Goal: Task Accomplishment & Management: Manage account settings

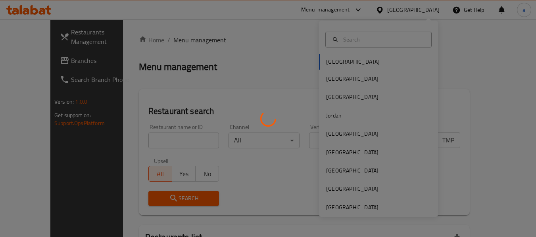
click at [366, 208] on div at bounding box center [268, 118] width 536 height 237
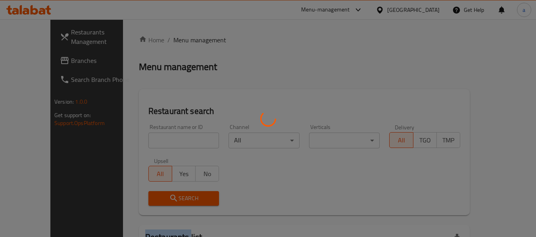
click at [366, 209] on div at bounding box center [268, 118] width 536 height 237
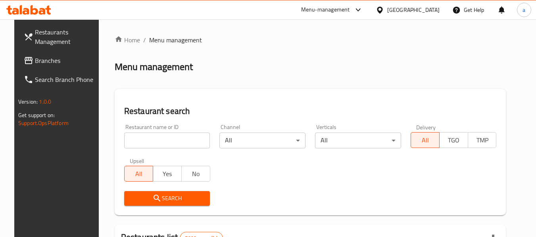
click at [421, 16] on div "Bahrain" at bounding box center [407, 9] width 77 height 19
click at [423, 12] on div "Bahrain" at bounding box center [413, 10] width 52 height 9
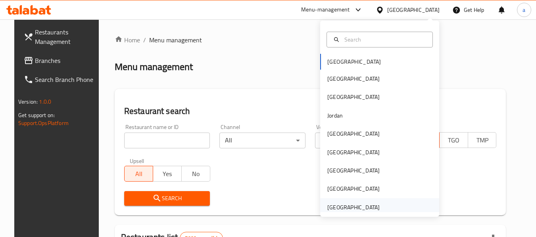
click at [366, 207] on div "[GEOGRAPHIC_DATA]" at bounding box center [353, 207] width 52 height 9
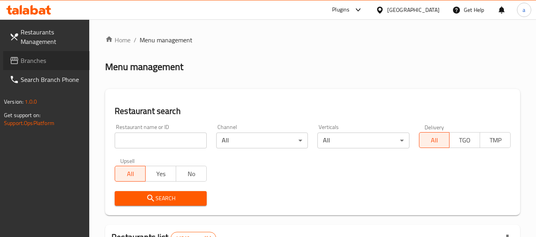
click at [23, 63] on span "Branches" at bounding box center [52, 61] width 63 height 10
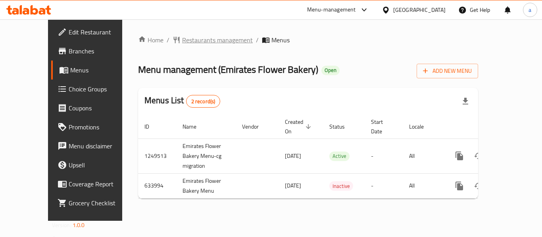
click at [187, 41] on span "Restaurants management" at bounding box center [217, 40] width 71 height 10
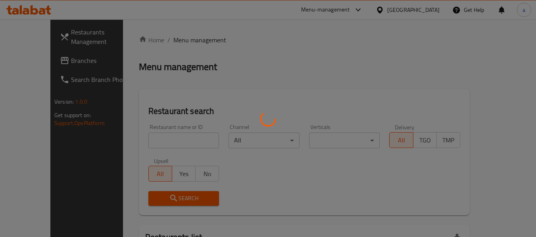
click at [158, 136] on div at bounding box center [268, 118] width 536 height 237
click at [159, 138] on div at bounding box center [268, 118] width 536 height 237
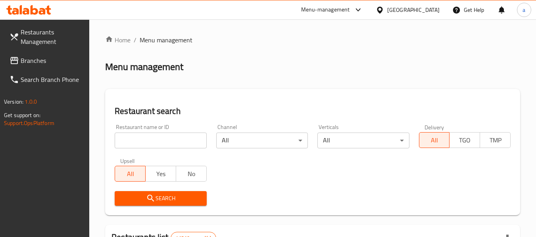
click at [159, 140] on div at bounding box center [268, 118] width 536 height 237
click at [160, 140] on input "search" at bounding box center [161, 141] width 92 height 16
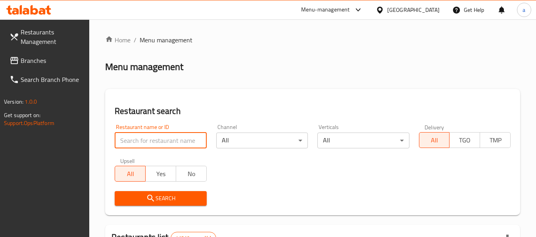
paste input "639759"
type input "639759"
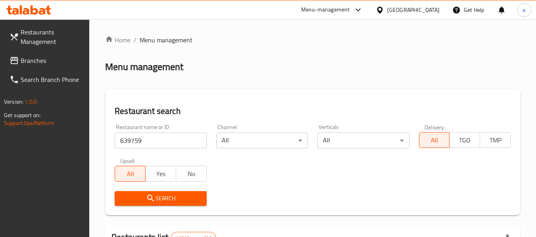
click at [156, 197] on span "Search" at bounding box center [160, 199] width 79 height 10
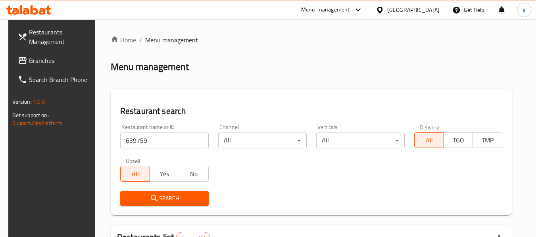
click at [13, 54] on link "Branches" at bounding box center [54, 60] width 86 height 19
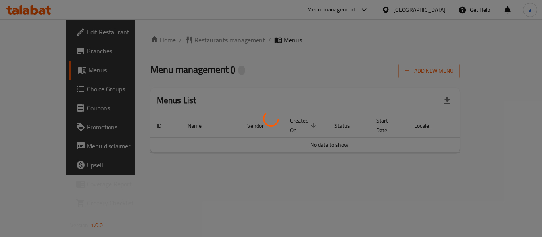
click at [176, 45] on div at bounding box center [271, 118] width 542 height 237
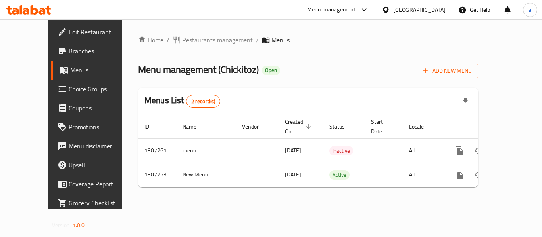
click at [179, 44] on div "Home / Restaurants management / Menus Menu management ( Chickitoz ) Open Add Ne…" at bounding box center [308, 114] width 340 height 159
click at [182, 44] on span "Restaurants management" at bounding box center [217, 40] width 71 height 10
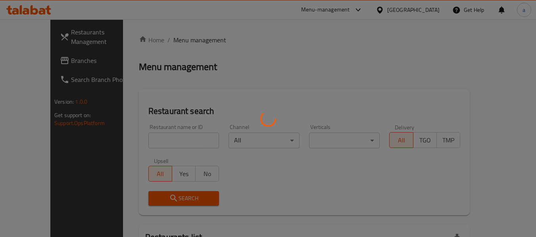
click at [182, 43] on div at bounding box center [268, 118] width 536 height 237
click at [148, 140] on div at bounding box center [268, 118] width 536 height 237
click at [149, 146] on div at bounding box center [268, 118] width 536 height 237
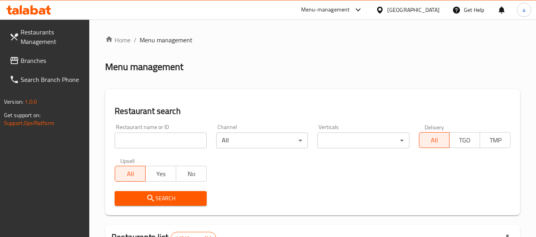
click at [150, 141] on input "search" at bounding box center [161, 141] width 92 height 16
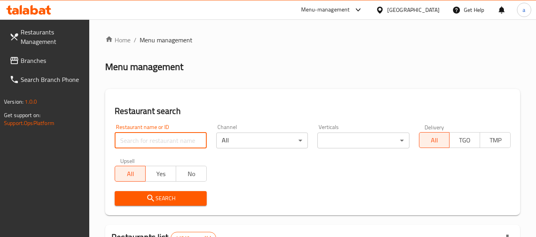
paste input "704371"
type input "704371"
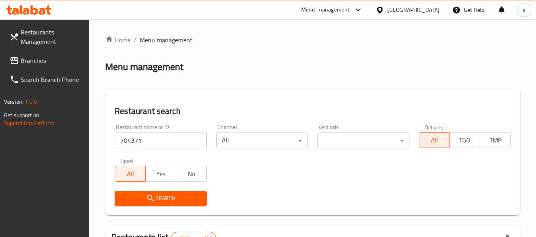
click at [148, 201] on icon "submit" at bounding box center [151, 199] width 10 height 10
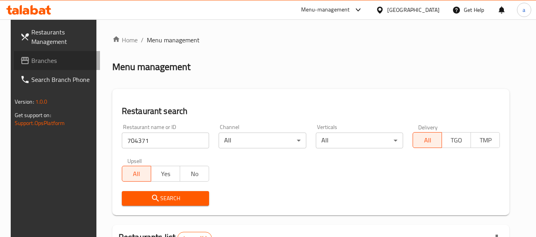
click at [31, 60] on span "Branches" at bounding box center [62, 61] width 63 height 10
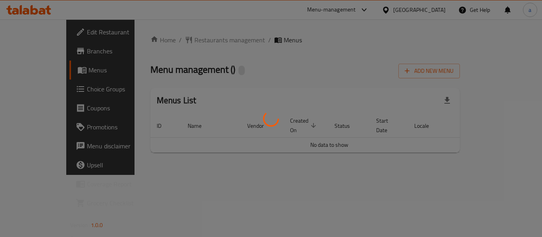
click at [178, 44] on div at bounding box center [271, 118] width 542 height 237
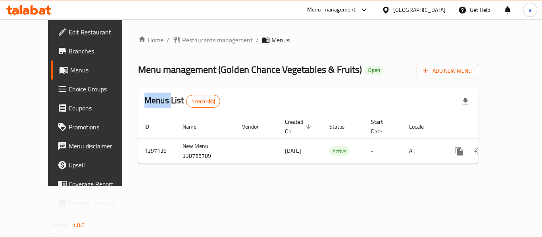
click at [178, 44] on div at bounding box center [271, 118] width 542 height 237
click at [178, 44] on div "Home / Restaurants management / Menus Menu management ( Golden Chance Vegetable…" at bounding box center [308, 102] width 340 height 135
click at [182, 38] on span "Restaurants management" at bounding box center [217, 40] width 71 height 10
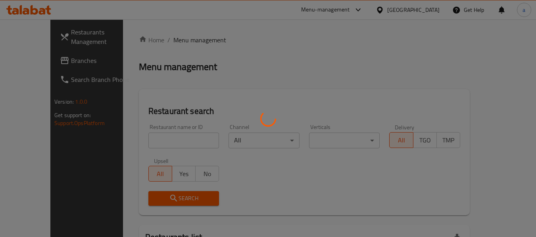
click at [148, 130] on div at bounding box center [268, 118] width 536 height 237
click at [147, 138] on div at bounding box center [268, 118] width 536 height 237
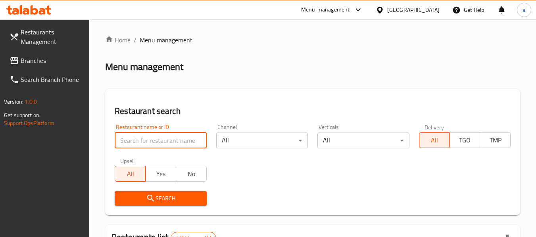
click at [147, 138] on input "search" at bounding box center [161, 141] width 92 height 16
click at [147, 141] on input "search" at bounding box center [161, 141] width 92 height 16
paste input "700383"
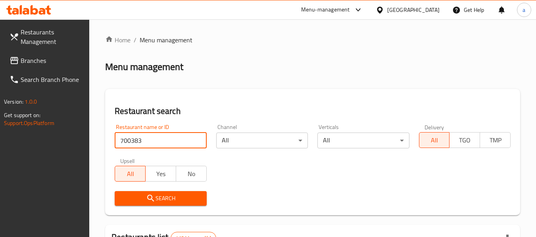
type input "700383"
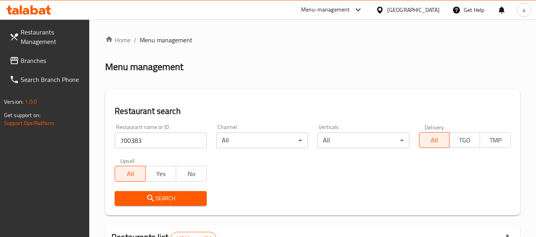
click at [147, 201] on icon "submit" at bounding box center [151, 199] width 10 height 10
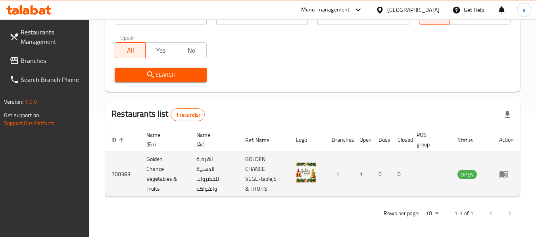
scroll to position [126, 0]
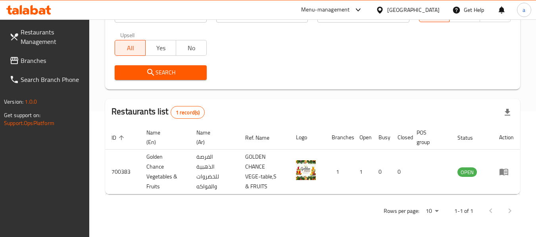
click at [25, 54] on link "Branches" at bounding box center [46, 60] width 86 height 19
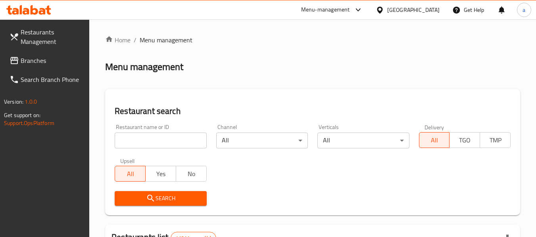
click at [388, 7] on div "[GEOGRAPHIC_DATA]" at bounding box center [413, 10] width 52 height 9
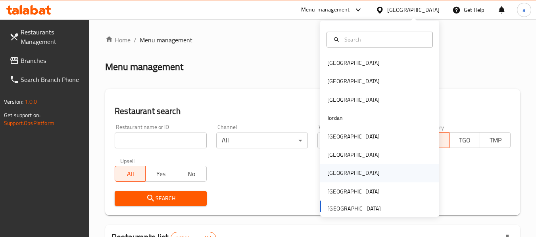
click at [327, 175] on div "[GEOGRAPHIC_DATA]" at bounding box center [353, 173] width 52 height 9
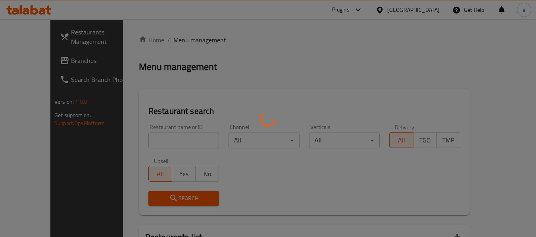
click at [31, 63] on div at bounding box center [268, 118] width 536 height 237
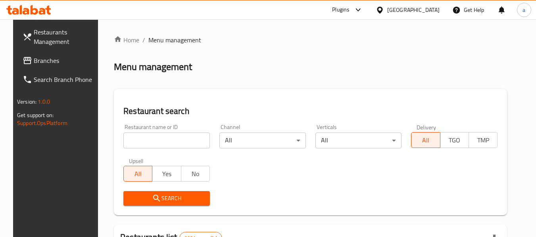
click at [34, 63] on span "Branches" at bounding box center [65, 61] width 63 height 10
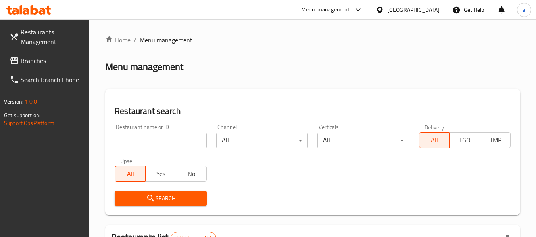
click at [401, 12] on div "[GEOGRAPHIC_DATA]" at bounding box center [413, 10] width 52 height 9
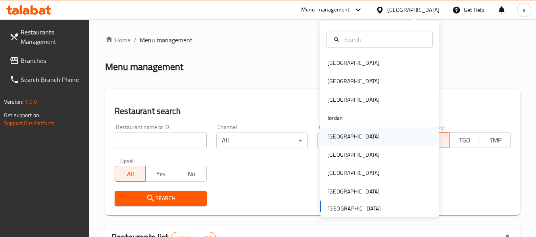
click at [339, 136] on div "Kuwait" at bounding box center [353, 137] width 65 height 18
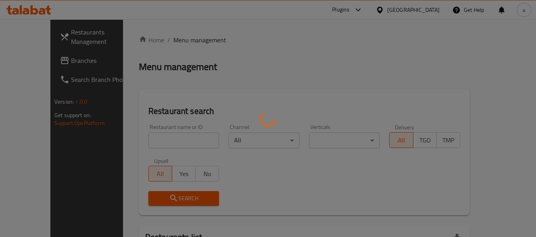
click at [17, 65] on div at bounding box center [268, 118] width 536 height 237
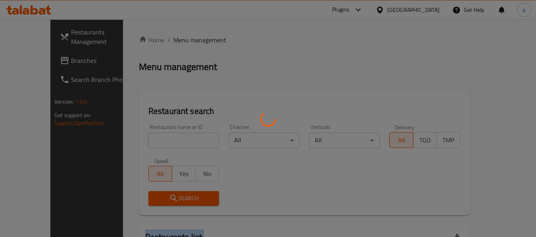
click at [17, 65] on div at bounding box center [268, 118] width 536 height 237
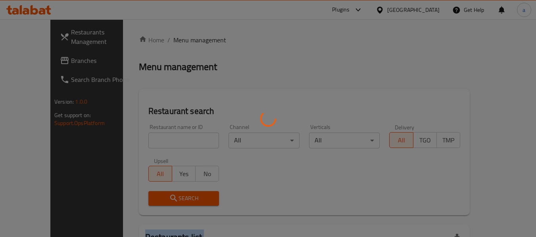
click at [17, 65] on div at bounding box center [268, 118] width 536 height 237
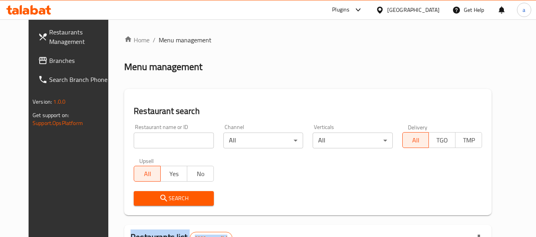
click at [49, 59] on span "Branches" at bounding box center [80, 61] width 63 height 10
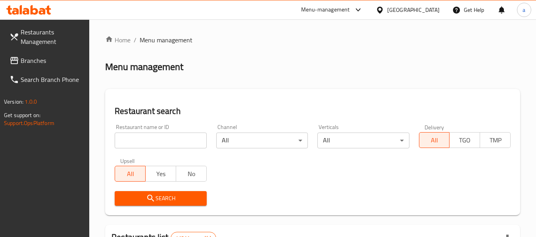
click at [27, 65] on span "Branches" at bounding box center [52, 61] width 63 height 10
click at [411, 10] on div "[GEOGRAPHIC_DATA]" at bounding box center [413, 10] width 52 height 9
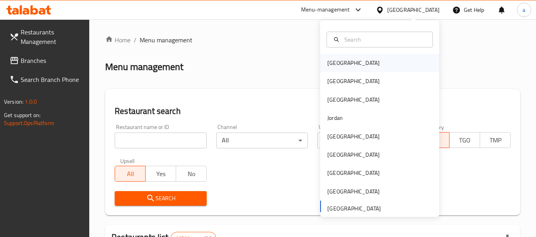
click at [338, 62] on div "Bahrain" at bounding box center [353, 63] width 52 height 9
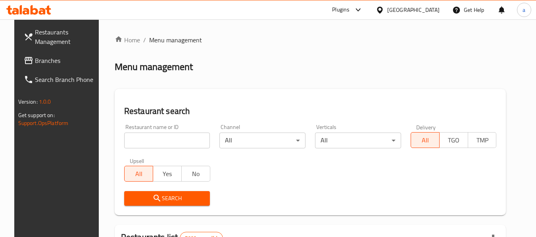
click at [42, 63] on span "Branches" at bounding box center [66, 61] width 63 height 10
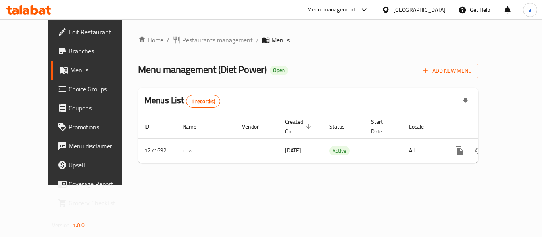
click at [196, 37] on span "Restaurants management" at bounding box center [217, 40] width 71 height 10
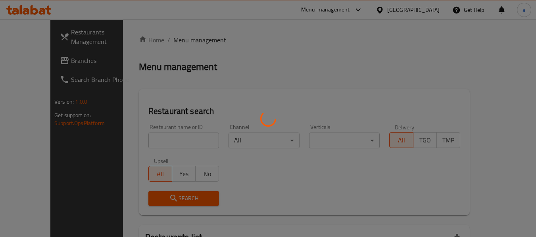
click at [145, 141] on div at bounding box center [268, 118] width 536 height 237
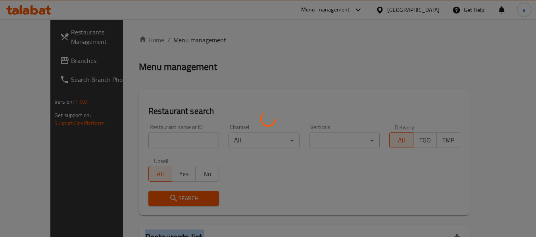
click at [145, 141] on div at bounding box center [268, 118] width 536 height 237
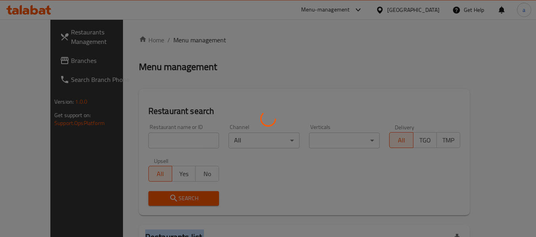
click at [145, 141] on div at bounding box center [268, 118] width 536 height 237
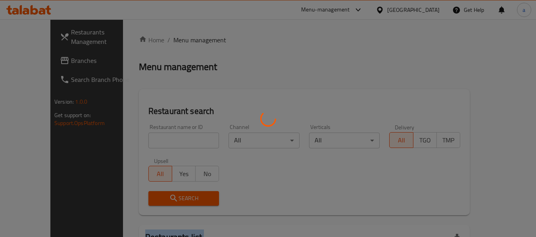
click at [145, 141] on div at bounding box center [268, 118] width 536 height 237
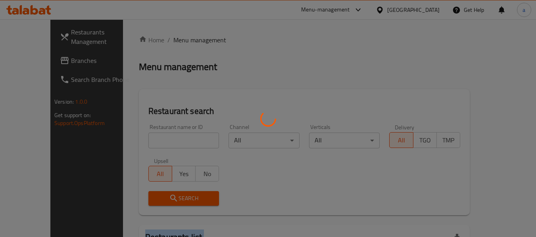
click at [145, 141] on div at bounding box center [268, 118] width 536 height 237
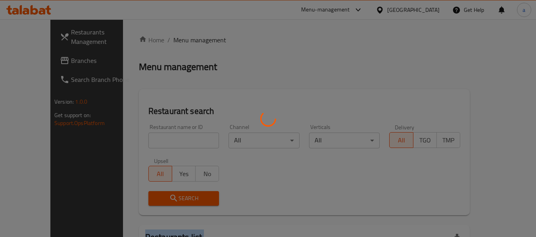
click at [145, 141] on div at bounding box center [268, 118] width 536 height 237
click at [151, 138] on div at bounding box center [268, 118] width 536 height 237
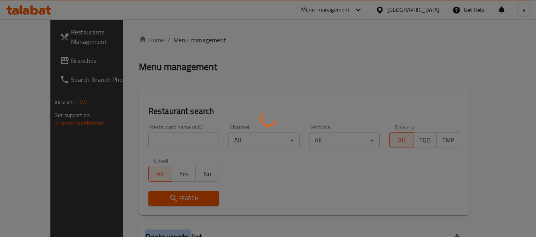
click at [151, 138] on div at bounding box center [268, 118] width 536 height 237
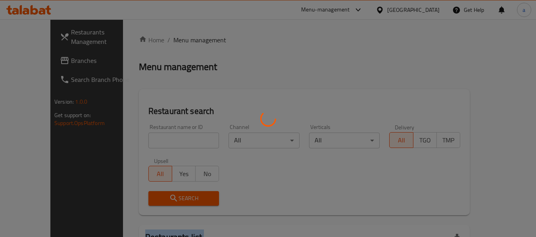
click at [151, 138] on div at bounding box center [268, 118] width 536 height 237
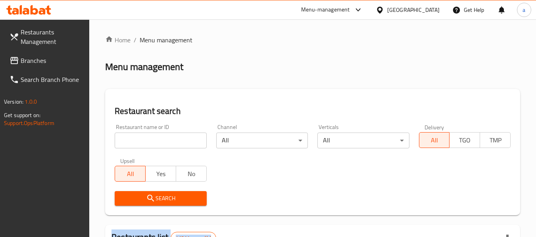
click at [151, 138] on div at bounding box center [268, 118] width 536 height 237
click at [151, 138] on input "search" at bounding box center [161, 141] width 92 height 16
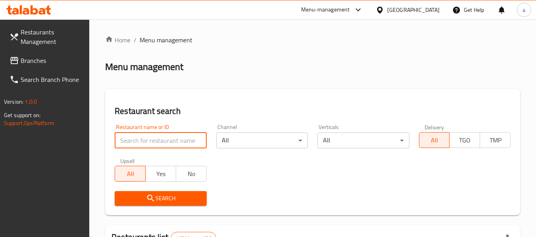
paste input "689865"
type input "689865"
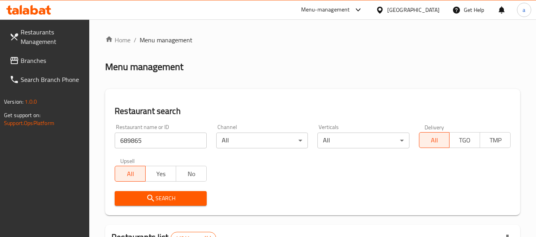
click at [151, 199] on icon "submit" at bounding box center [150, 198] width 7 height 7
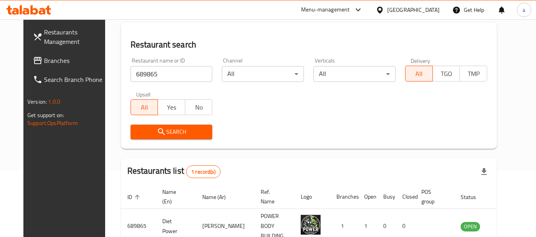
scroll to position [109, 0]
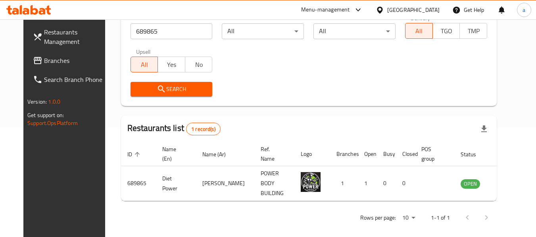
click at [44, 60] on span "Branches" at bounding box center [75, 61] width 63 height 10
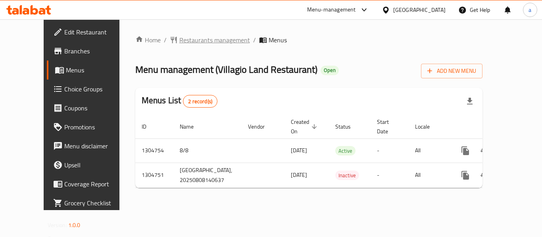
click at [179, 41] on span "Restaurants management" at bounding box center [214, 40] width 71 height 10
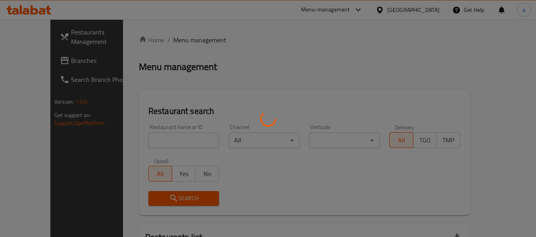
click at [140, 145] on div at bounding box center [268, 118] width 536 height 237
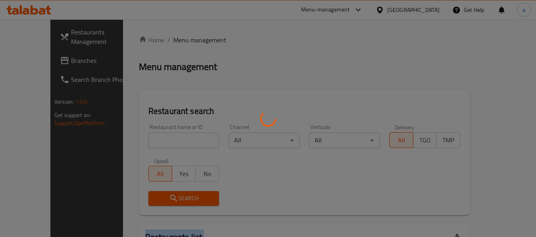
click at [140, 145] on div at bounding box center [268, 118] width 536 height 237
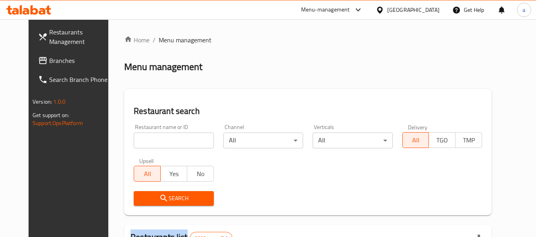
click at [145, 143] on input "search" at bounding box center [174, 141] width 80 height 16
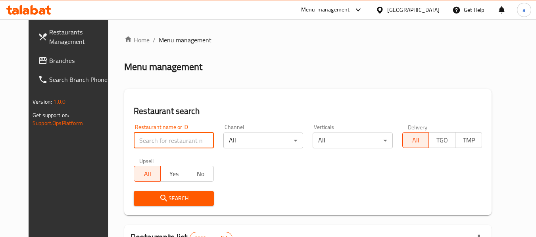
click at [146, 139] on input "search" at bounding box center [174, 141] width 80 height 16
paste input "703403"
type input "703403"
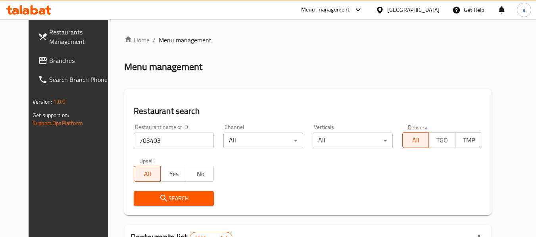
click at [172, 203] on span "Search" at bounding box center [173, 199] width 67 height 10
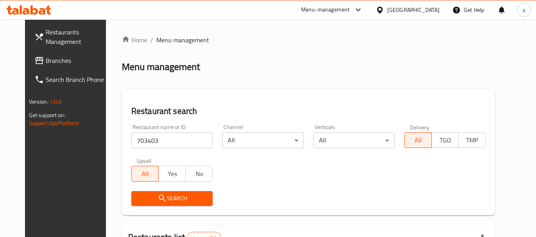
click at [46, 65] on span "Branches" at bounding box center [77, 61] width 63 height 10
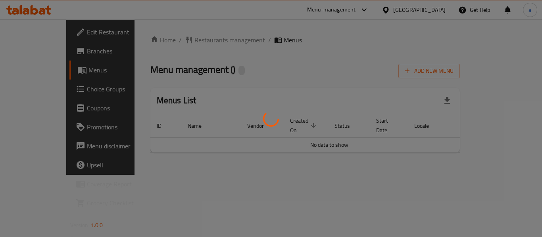
click at [196, 44] on div at bounding box center [271, 118] width 542 height 237
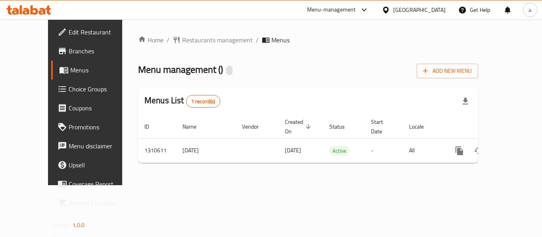
click at [196, 42] on div "Home / Restaurants management / Menus Menu management ( ) Add New Menu Menus Li…" at bounding box center [308, 102] width 340 height 134
click at [196, 42] on span "Restaurants management" at bounding box center [217, 40] width 71 height 10
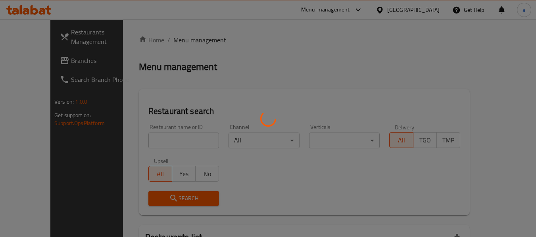
click at [148, 145] on div at bounding box center [268, 118] width 536 height 237
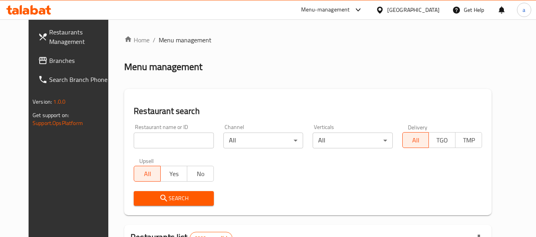
click at [148, 145] on div at bounding box center [268, 118] width 536 height 237
click at [148, 145] on input "search" at bounding box center [174, 141] width 80 height 16
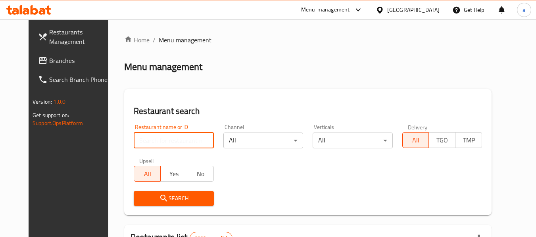
click at [148, 145] on input "search" at bounding box center [174, 141] width 80 height 16
paste input "705514"
type input "705514"
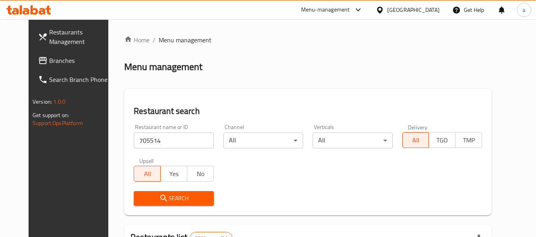
click at [159, 199] on icon "submit" at bounding box center [164, 199] width 10 height 10
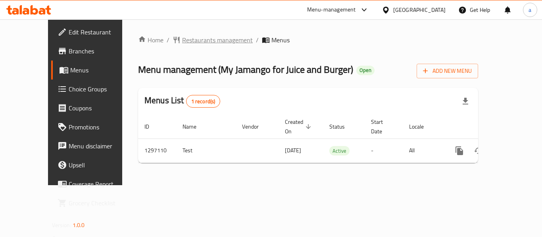
click at [186, 45] on span "Restaurants management" at bounding box center [217, 40] width 71 height 10
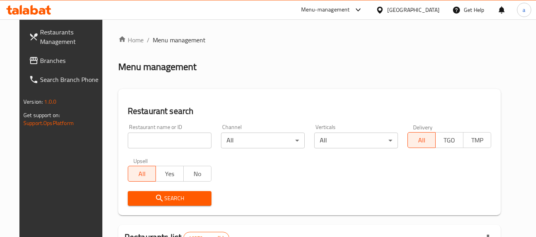
click at [163, 140] on div at bounding box center [268, 118] width 536 height 237
click at [163, 140] on input "search" at bounding box center [170, 141] width 84 height 16
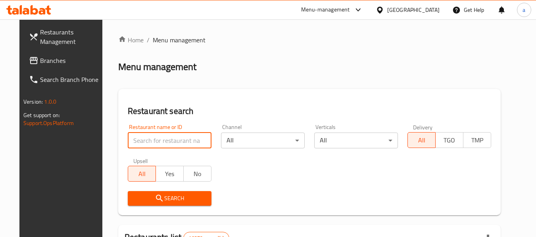
click at [163, 140] on input "search" at bounding box center [170, 141] width 84 height 16
paste input "700305"
type input "700305"
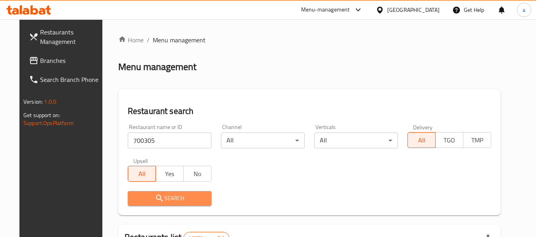
click at [161, 200] on span "Search" at bounding box center [169, 199] width 71 height 10
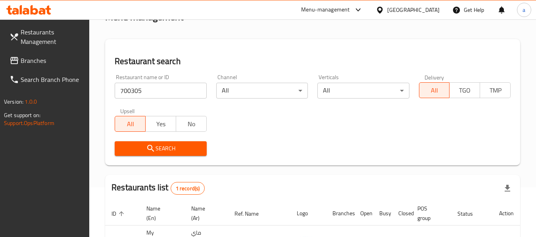
scroll to position [126, 0]
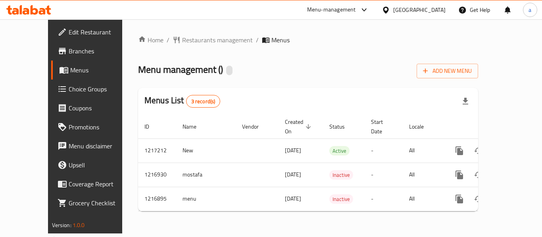
click at [190, 33] on div "Home / Restaurants management / Menus Menu management ( ) Add New Menu Menus Li…" at bounding box center [307, 126] width 371 height 214
click at [191, 40] on span "Restaurants management" at bounding box center [217, 40] width 71 height 10
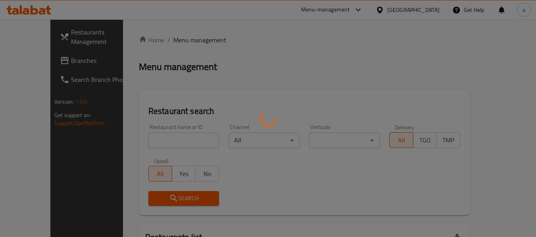
click at [152, 136] on div at bounding box center [268, 118] width 536 height 237
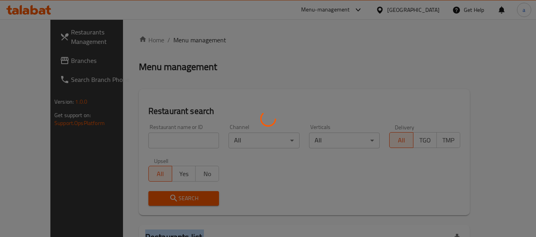
click at [152, 136] on div at bounding box center [268, 118] width 536 height 237
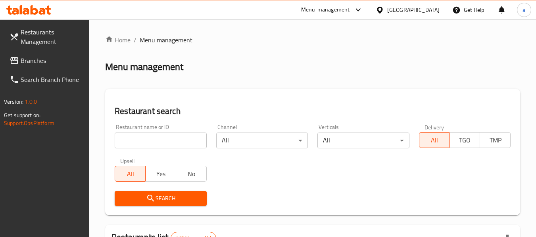
drag, startPoint x: 153, startPoint y: 138, endPoint x: 110, endPoint y: 132, distance: 42.8
click at [110, 132] on div "Restaurant name or ID Restaurant name or ID" at bounding box center [160, 137] width 101 height 34
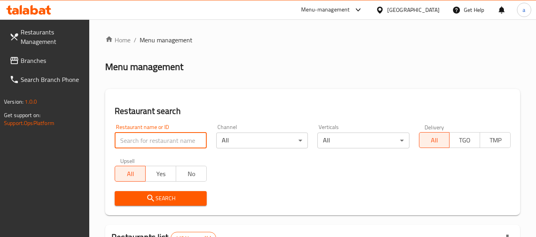
click at [130, 142] on input "search" at bounding box center [161, 141] width 92 height 16
paste input "672544"
type input "672544"
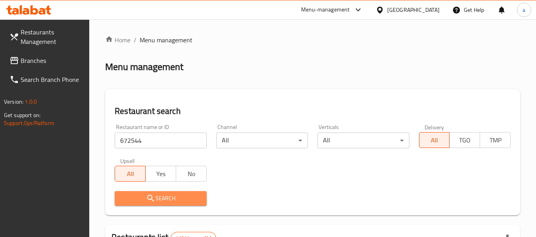
click at [130, 199] on span "Search" at bounding box center [160, 199] width 79 height 10
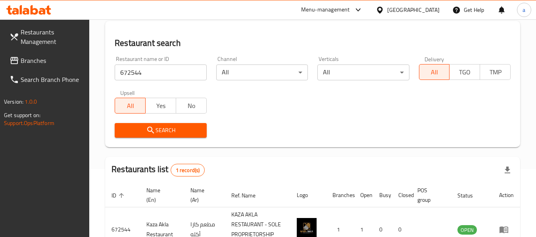
scroll to position [126, 0]
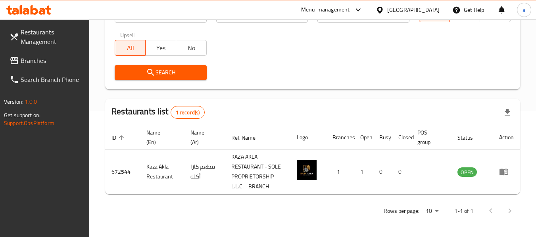
drag, startPoint x: 31, startPoint y: 68, endPoint x: 29, endPoint y: 64, distance: 4.3
click at [31, 67] on link "Branches" at bounding box center [46, 60] width 86 height 19
click at [29, 64] on span "Branches" at bounding box center [52, 61] width 63 height 10
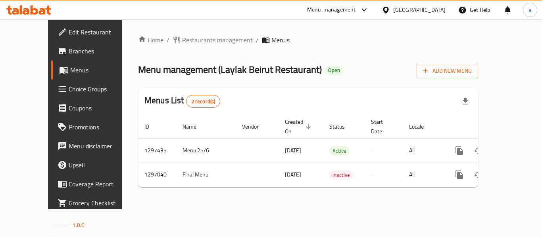
click at [177, 48] on div "Home / Restaurants management / Menus Menu management ( Laylak [GEOGRAPHIC_DATA…" at bounding box center [308, 114] width 340 height 159
click at [182, 44] on span "Restaurants management" at bounding box center [217, 40] width 71 height 10
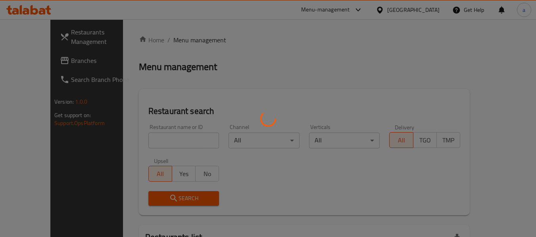
click at [165, 139] on div at bounding box center [268, 118] width 536 height 237
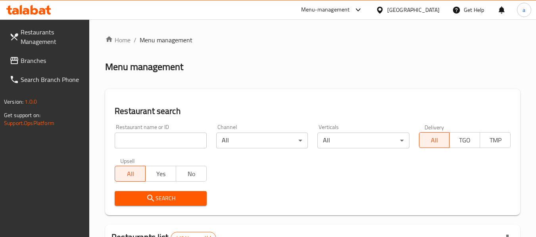
click at [165, 139] on input "search" at bounding box center [161, 141] width 92 height 16
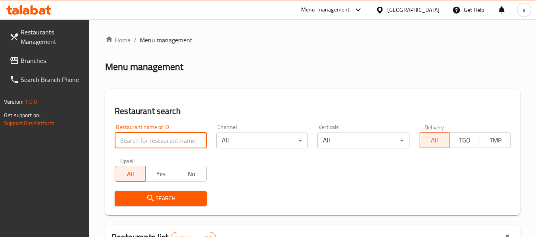
click at [165, 139] on input "search" at bounding box center [161, 141] width 92 height 16
paste input "699915"
type input "699915"
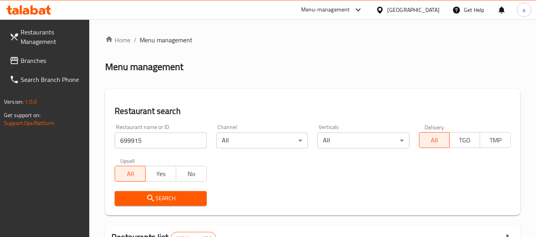
click at [165, 197] on span "Search" at bounding box center [160, 199] width 79 height 10
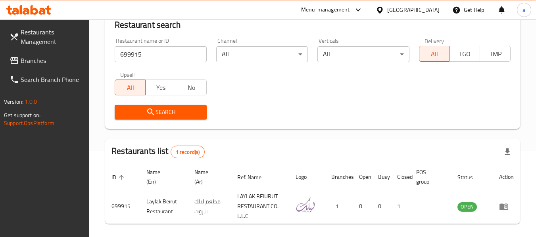
scroll to position [116, 0]
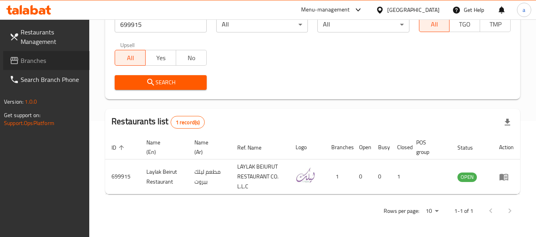
click at [29, 59] on span "Branches" at bounding box center [52, 61] width 63 height 10
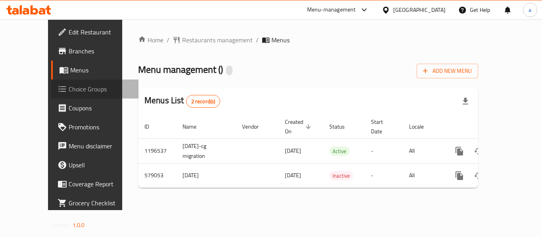
click at [69, 89] on span "Choice Groups" at bounding box center [100, 89] width 63 height 10
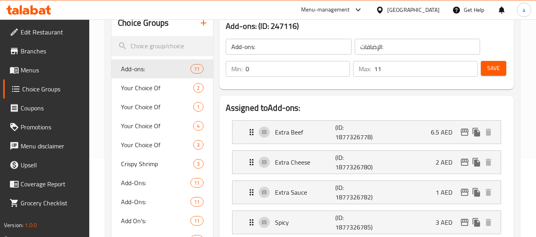
scroll to position [79, 0]
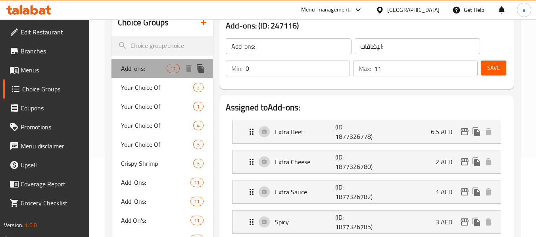
click at [139, 71] on span "Add-ons:" at bounding box center [144, 69] width 46 height 10
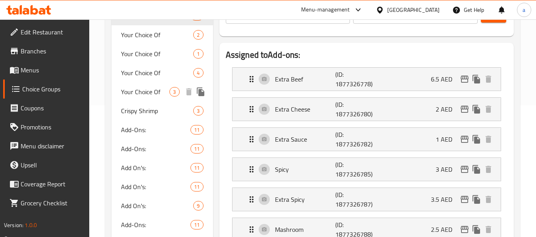
scroll to position [119, 0]
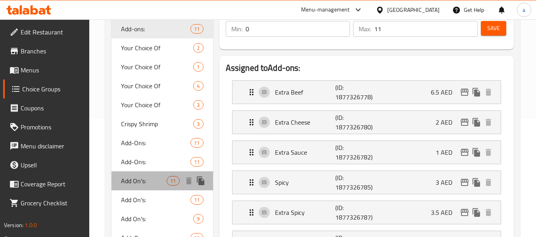
click at [129, 182] on span "Add On's:" at bounding box center [144, 181] width 46 height 10
type input "Add On's:"
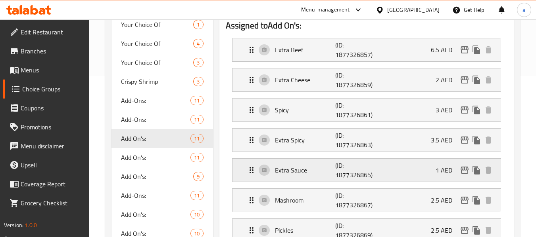
scroll to position [40, 0]
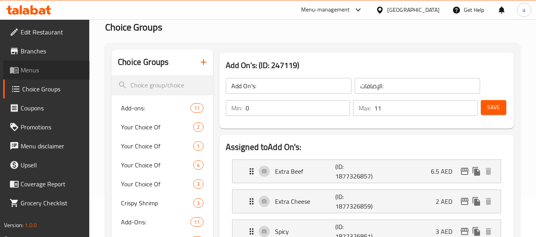
click at [32, 64] on link "Menus" at bounding box center [46, 70] width 86 height 19
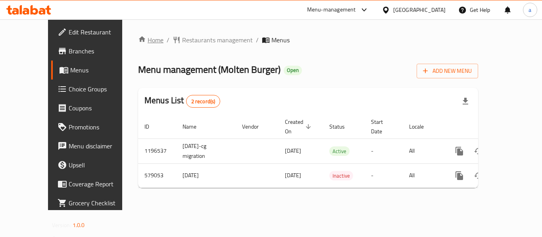
click at [138, 44] on link "Home" at bounding box center [150, 40] width 25 height 10
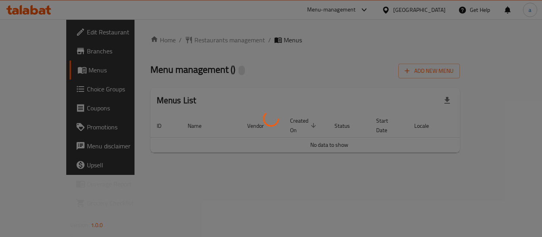
click at [175, 29] on div at bounding box center [271, 118] width 542 height 237
click at [180, 38] on div at bounding box center [271, 118] width 542 height 237
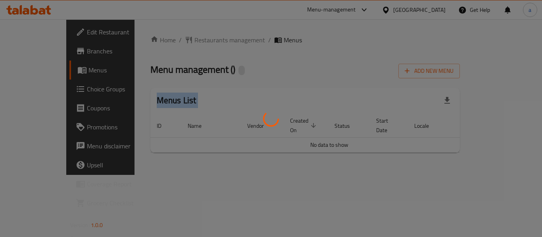
click at [180, 38] on div at bounding box center [271, 118] width 542 height 237
click at [181, 38] on div at bounding box center [271, 118] width 542 height 237
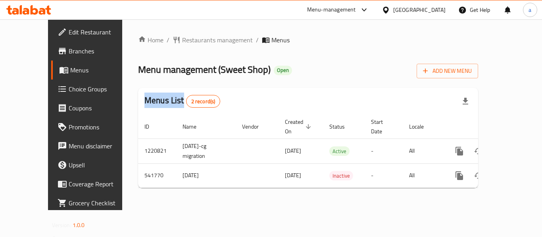
click at [182, 38] on span "Restaurants management" at bounding box center [217, 40] width 71 height 10
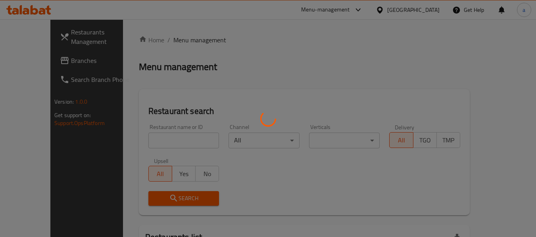
click at [151, 143] on div at bounding box center [268, 118] width 536 height 237
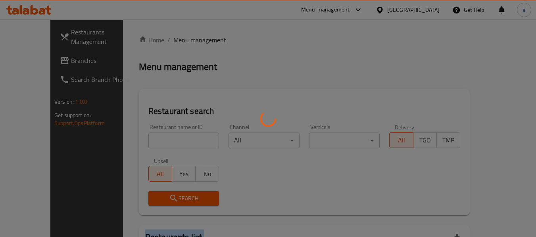
click at [151, 143] on div at bounding box center [268, 118] width 536 height 237
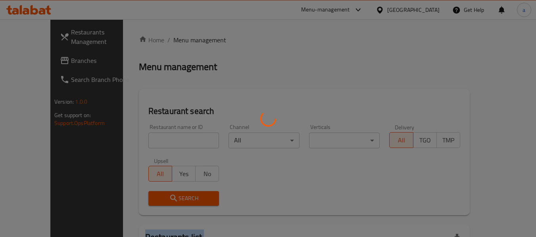
click at [151, 143] on div at bounding box center [268, 118] width 536 height 237
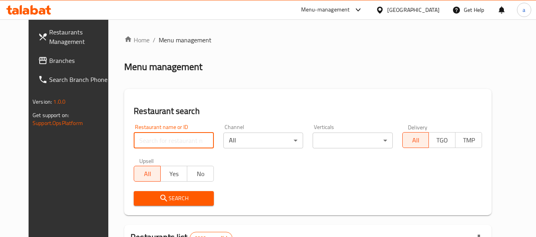
click at [151, 143] on input "search" at bounding box center [174, 141] width 80 height 16
paste input "635620"
type input "635620"
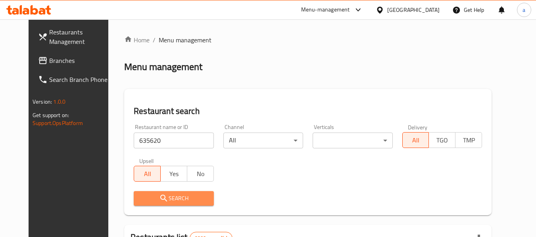
click at [159, 195] on icon "submit" at bounding box center [164, 199] width 10 height 10
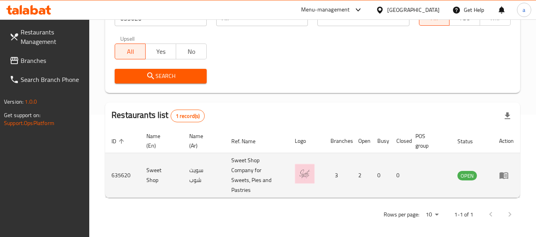
scroll to position [126, 0]
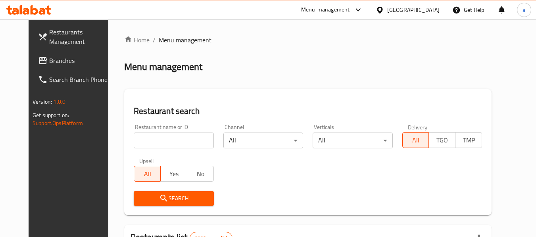
click at [32, 65] on link "Branches" at bounding box center [75, 60] width 86 height 19
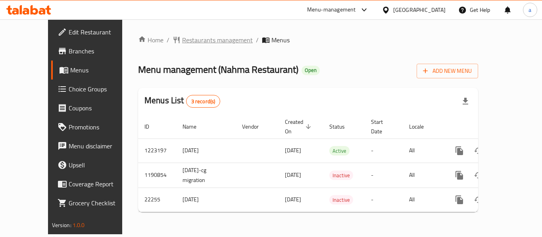
click at [193, 42] on span "Restaurants management" at bounding box center [217, 40] width 71 height 10
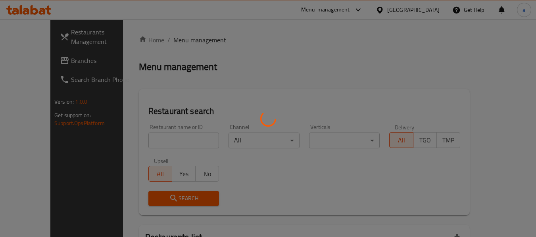
click at [165, 142] on div at bounding box center [268, 118] width 536 height 237
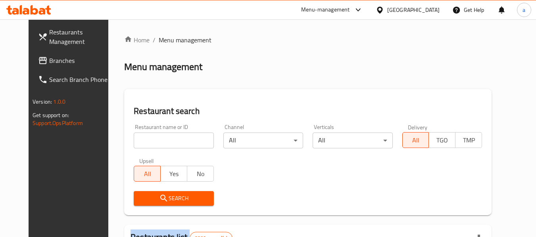
click at [165, 142] on div at bounding box center [268, 118] width 536 height 237
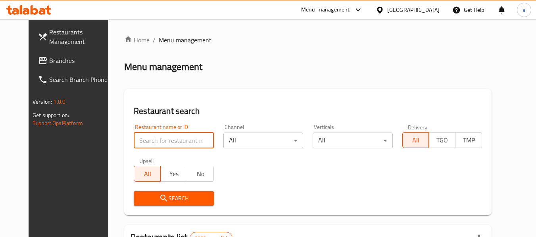
click at [165, 142] on input "search" at bounding box center [174, 141] width 80 height 16
paste input "11743"
type input "11743"
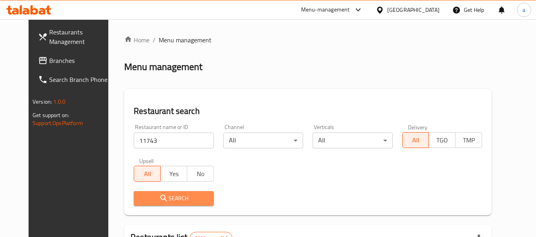
click at [159, 194] on icon "submit" at bounding box center [164, 199] width 10 height 10
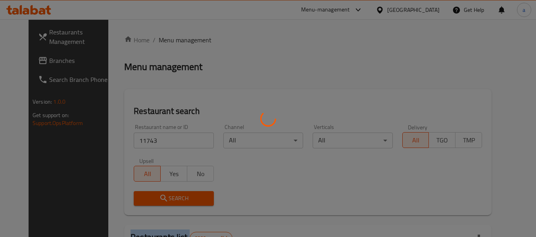
click at [152, 194] on div at bounding box center [268, 118] width 536 height 237
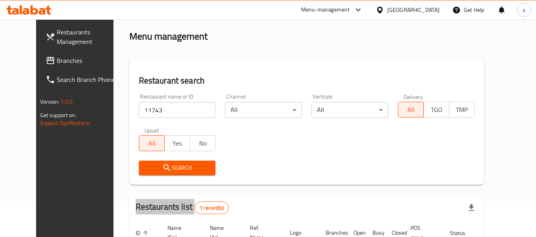
scroll to position [30, 0]
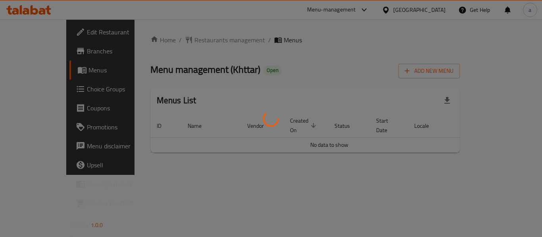
click at [181, 42] on div at bounding box center [271, 118] width 542 height 237
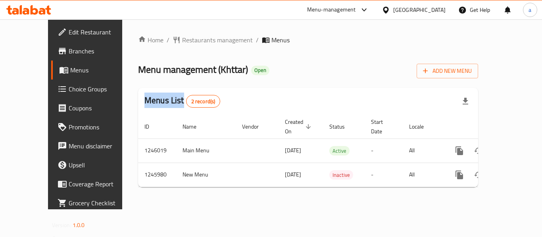
click at [182, 42] on span "Restaurants management" at bounding box center [217, 40] width 71 height 10
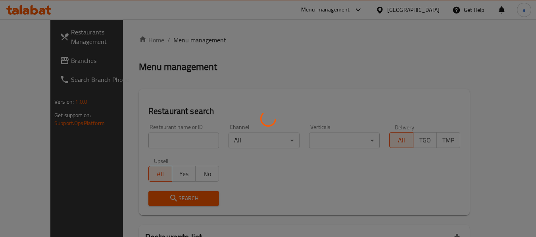
click at [184, 40] on div at bounding box center [268, 118] width 536 height 237
click at [184, 38] on div at bounding box center [268, 118] width 536 height 237
click at [160, 147] on div at bounding box center [268, 118] width 536 height 237
click at [160, 146] on div at bounding box center [268, 118] width 536 height 237
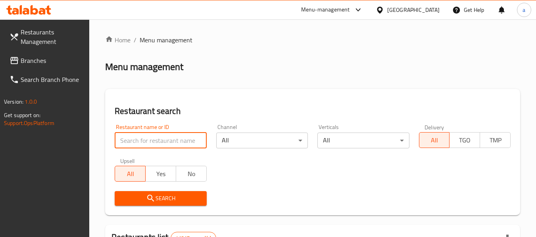
click at [164, 144] on input "search" at bounding box center [161, 141] width 92 height 16
click at [149, 146] on input "search" at bounding box center [161, 141] width 92 height 16
click at [146, 145] on input "search" at bounding box center [161, 141] width 92 height 16
paste input "682822"
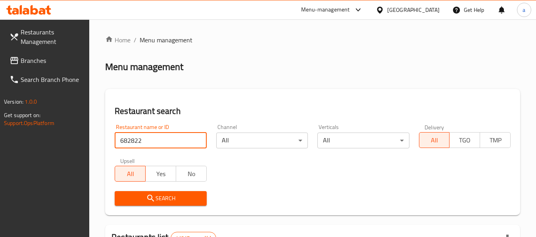
type input "682822"
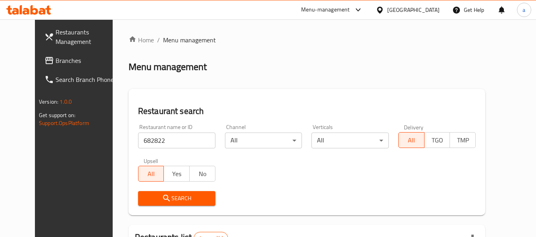
click at [55, 46] on span "Restaurants Management" at bounding box center [86, 36] width 63 height 19
click at [44, 60] on span at bounding box center [49, 61] width 11 height 10
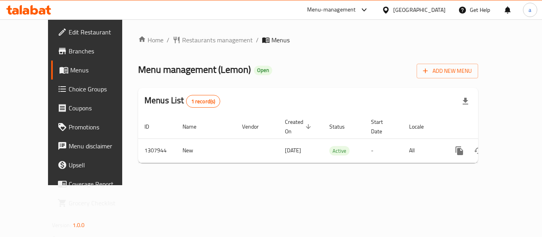
click at [185, 29] on div "Home / Restaurants management / Menus Menu management ( Lemon ) Open Add New Me…" at bounding box center [307, 102] width 371 height 166
click at [182, 52] on div "Home / Restaurants management / Menus Menu management ( Lemon ) Open Add New Me…" at bounding box center [308, 102] width 340 height 134
click at [188, 39] on span "Restaurants management" at bounding box center [217, 40] width 71 height 10
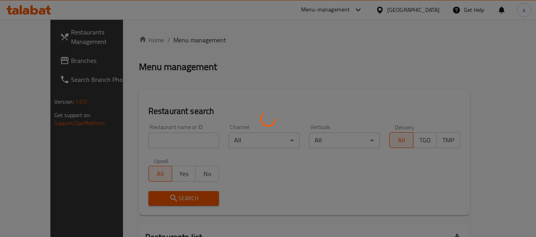
click at [157, 146] on div at bounding box center [268, 118] width 536 height 237
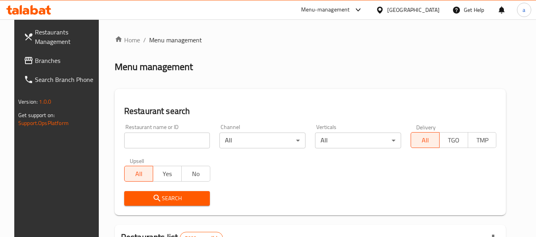
click at [162, 142] on input "search" at bounding box center [167, 141] width 86 height 16
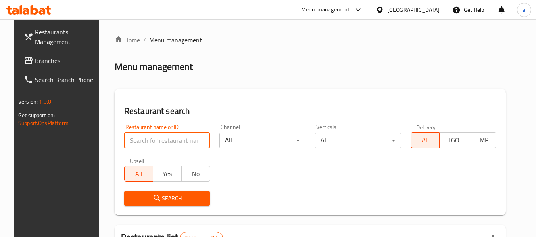
click at [163, 141] on input "search" at bounding box center [167, 141] width 86 height 16
paste input "704694"
type input "704694"
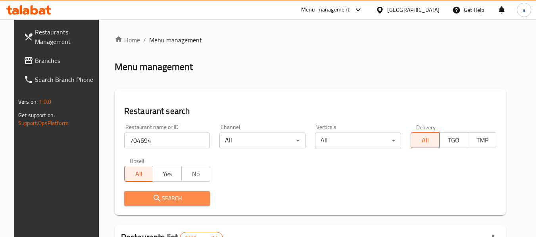
click at [145, 196] on span "Search" at bounding box center [166, 199] width 73 height 10
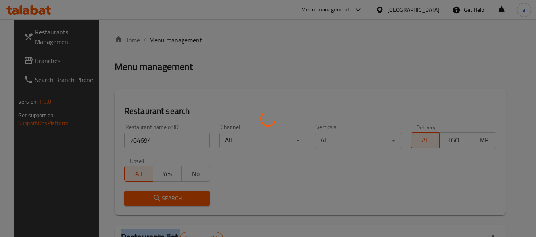
click at [145, 196] on div at bounding box center [268, 118] width 536 height 237
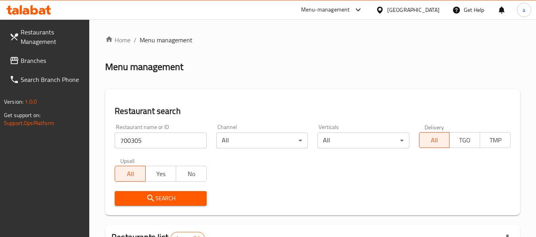
scroll to position [126, 0]
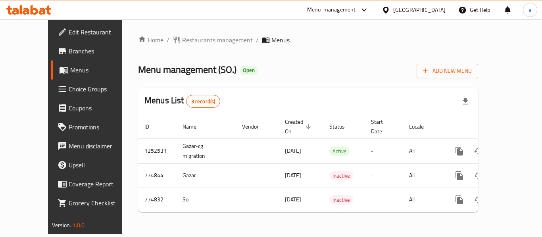
click at [185, 44] on span "Restaurants management" at bounding box center [217, 40] width 71 height 10
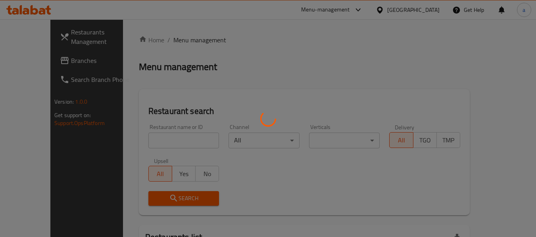
click at [157, 145] on div at bounding box center [268, 118] width 536 height 237
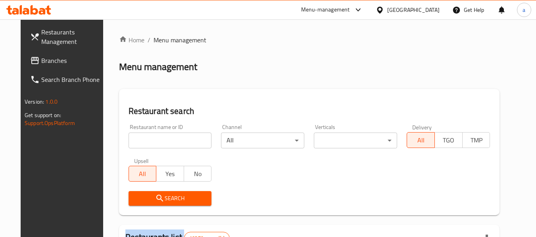
click at [157, 145] on div at bounding box center [268, 118] width 536 height 237
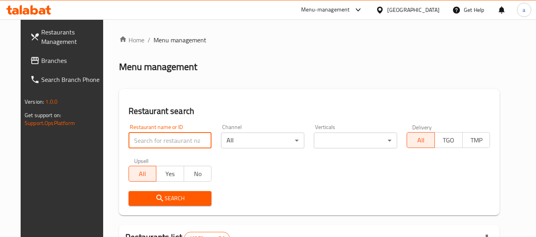
click at [157, 145] on input "search" at bounding box center [169, 141] width 83 height 16
paste input "652055"
type input "652055"
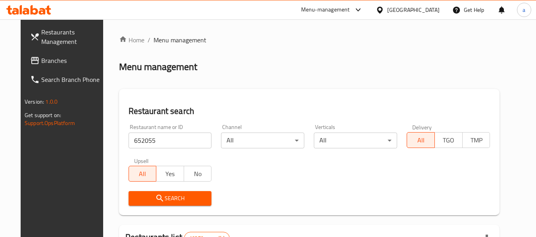
click at [155, 195] on icon "submit" at bounding box center [160, 199] width 10 height 10
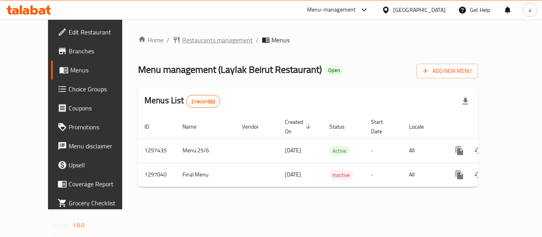
click at [184, 44] on span "Restaurants management" at bounding box center [217, 40] width 71 height 10
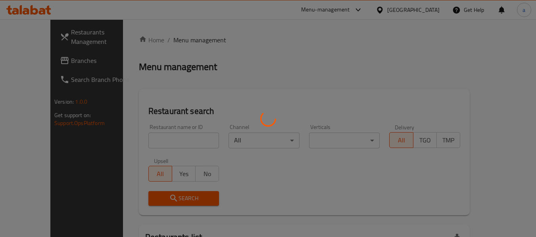
click at [166, 130] on div at bounding box center [268, 118] width 536 height 237
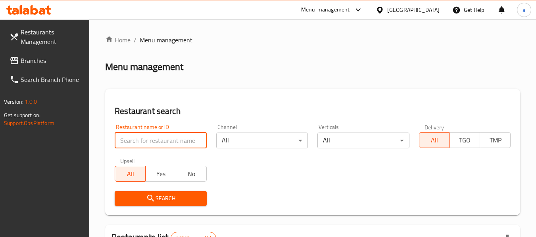
click at [168, 137] on input "search" at bounding box center [161, 141] width 92 height 16
paste input "699915"
type input "699915"
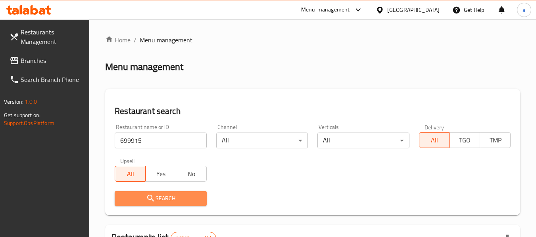
click at [161, 204] on button "Search" at bounding box center [161, 198] width 92 height 15
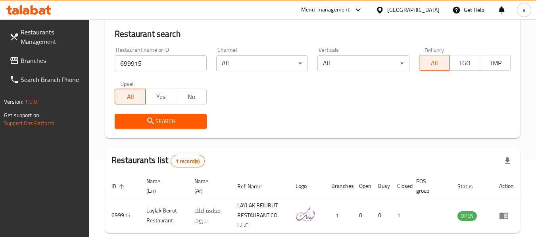
scroll to position [116, 0]
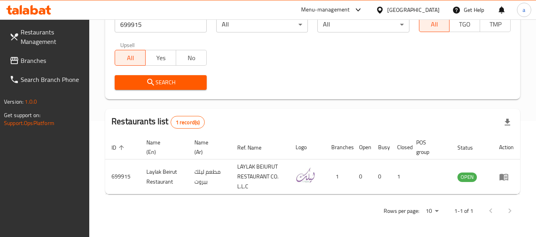
drag, startPoint x: 459, startPoint y: 52, endPoint x: 396, endPoint y: 30, distance: 67.4
click at [459, 52] on div "Restaurant name or ID 699915 Restaurant name or ID Channel All ​ Verticals All …" at bounding box center [312, 49] width 405 height 91
click at [23, 61] on span "Branches" at bounding box center [52, 61] width 63 height 10
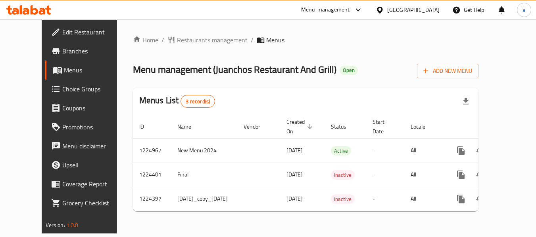
click at [190, 45] on span "Restaurants management" at bounding box center [212, 40] width 71 height 10
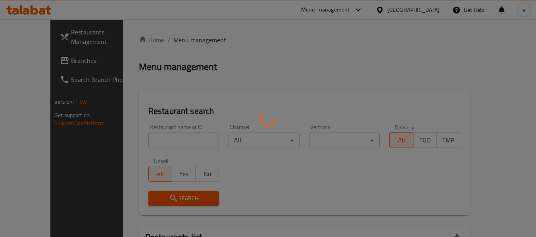
click at [144, 136] on div at bounding box center [268, 118] width 536 height 237
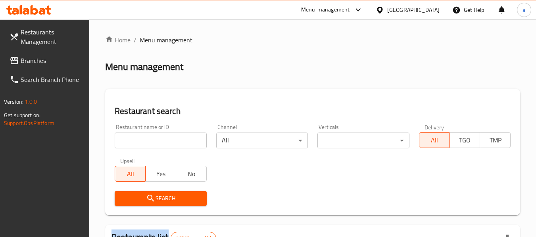
click at [144, 136] on div at bounding box center [268, 118] width 536 height 237
click at [145, 136] on input "search" at bounding box center [161, 141] width 92 height 16
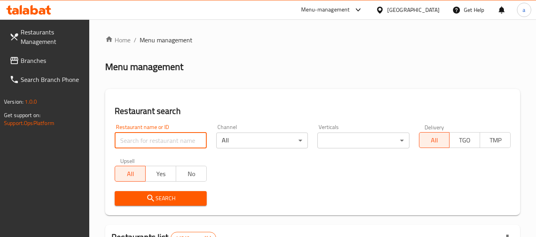
click at [145, 136] on input "search" at bounding box center [161, 141] width 92 height 16
click at [140, 135] on input "search" at bounding box center [161, 141] width 92 height 16
click at [149, 146] on input "search" at bounding box center [161, 141] width 92 height 16
click at [146, 145] on input "search" at bounding box center [161, 141] width 92 height 16
click at [154, 140] on input "search" at bounding box center [161, 141] width 92 height 16
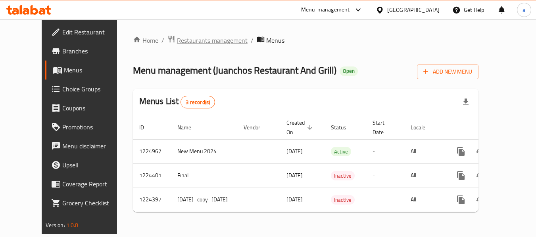
click at [180, 41] on span "Restaurants management" at bounding box center [212, 41] width 71 height 10
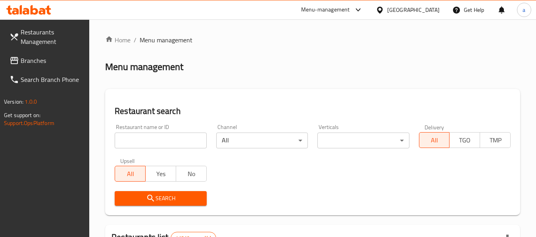
click at [162, 143] on input "search" at bounding box center [161, 141] width 92 height 16
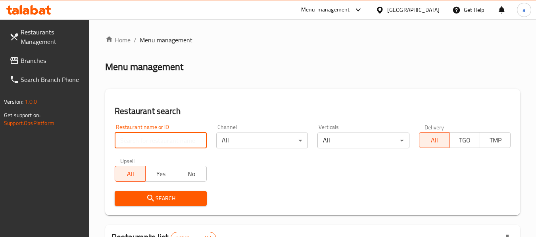
paste input "674961"
type input "674961"
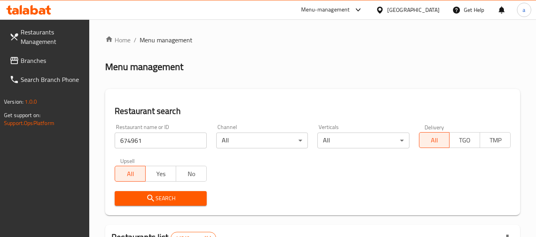
click at [149, 201] on icon "submit" at bounding box center [151, 199] width 10 height 10
drag, startPoint x: 17, startPoint y: 60, endPoint x: 6, endPoint y: 62, distance: 10.9
click at [17, 60] on icon at bounding box center [14, 60] width 8 height 7
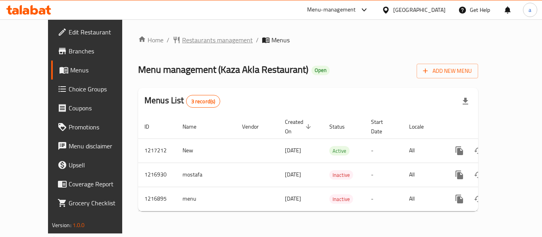
click at [186, 39] on span "Restaurants management" at bounding box center [217, 40] width 71 height 10
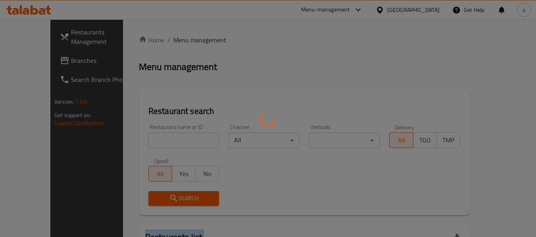
click at [186, 39] on div at bounding box center [268, 118] width 536 height 237
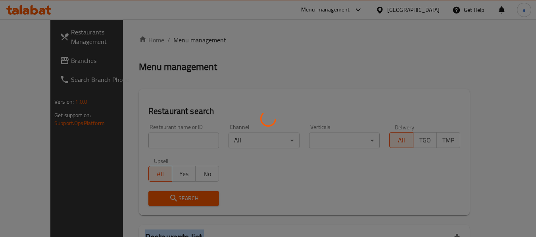
click at [186, 39] on div at bounding box center [268, 118] width 536 height 237
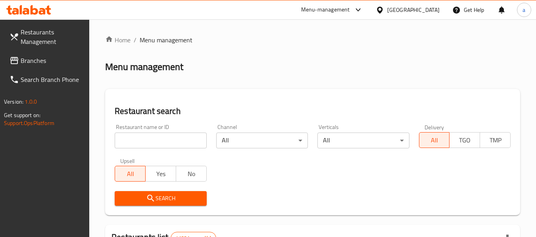
click at [186, 39] on span "Menu management" at bounding box center [166, 40] width 53 height 10
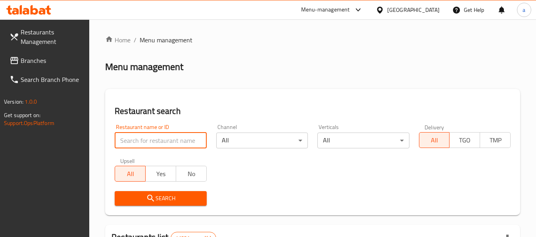
click at [145, 138] on input "search" at bounding box center [161, 141] width 92 height 16
paste input "672544"
type input "672544"
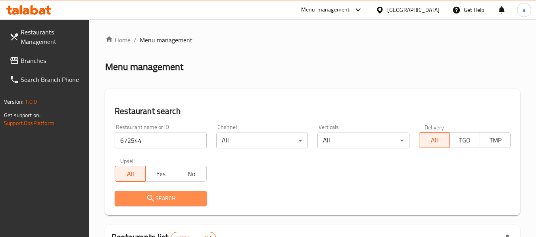
click at [149, 196] on icon "submit" at bounding box center [150, 198] width 7 height 7
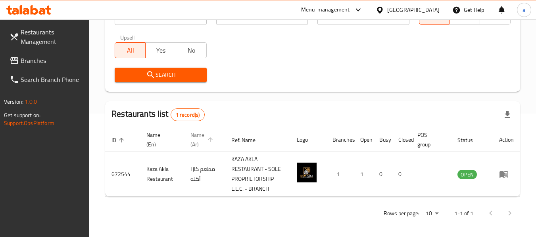
scroll to position [126, 0]
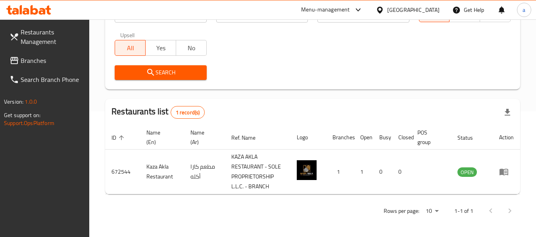
drag, startPoint x: 32, startPoint y: 63, endPoint x: 7, endPoint y: 71, distance: 25.8
click at [32, 63] on span "Branches" at bounding box center [52, 61] width 63 height 10
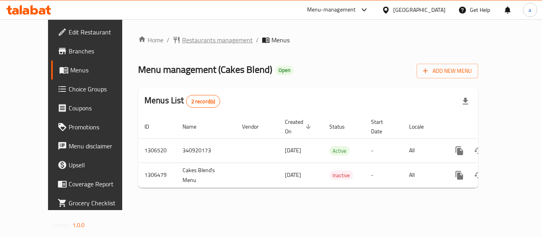
click at [182, 40] on span "Restaurants management" at bounding box center [217, 40] width 71 height 10
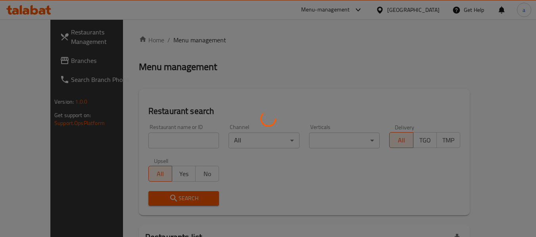
click at [144, 140] on div at bounding box center [268, 118] width 536 height 237
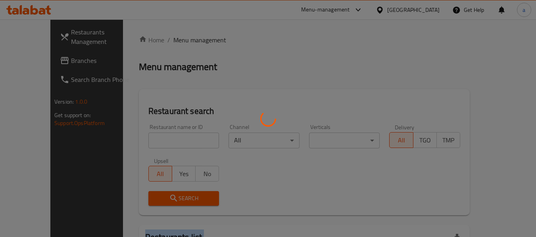
click at [144, 140] on div at bounding box center [268, 118] width 536 height 237
click at [144, 140] on div "Home / Menu management Menu management Restaurant search Restaurant name or ID …" at bounding box center [304, 176] width 331 height 282
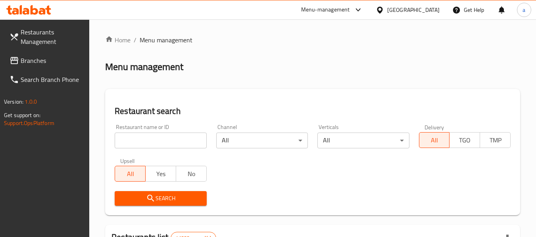
click at [144, 140] on input "search" at bounding box center [161, 141] width 92 height 16
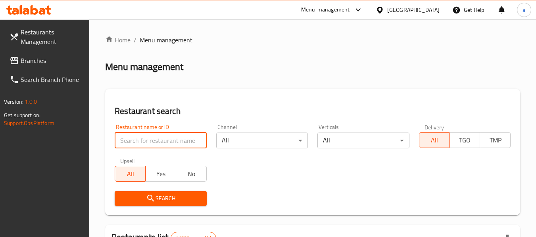
click at [144, 140] on input "search" at bounding box center [161, 141] width 92 height 16
click at [151, 141] on input "search" at bounding box center [161, 141] width 92 height 16
paste input "704108"
type input "704108"
click at [153, 188] on div "Search" at bounding box center [160, 199] width 101 height 24
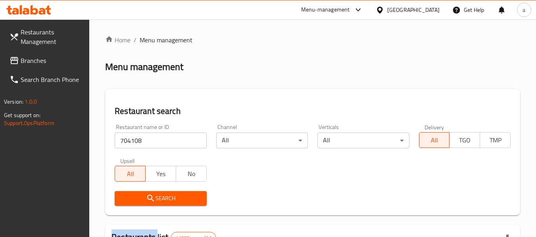
click at [153, 188] on div "Search" at bounding box center [160, 199] width 101 height 24
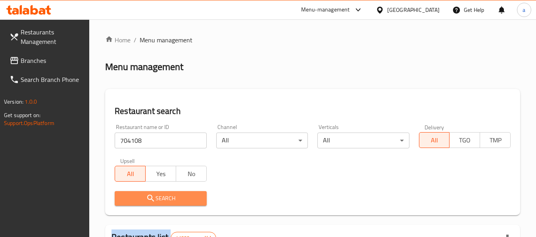
click at [148, 201] on icon "submit" at bounding box center [151, 199] width 10 height 10
click at [149, 199] on div at bounding box center [268, 118] width 536 height 237
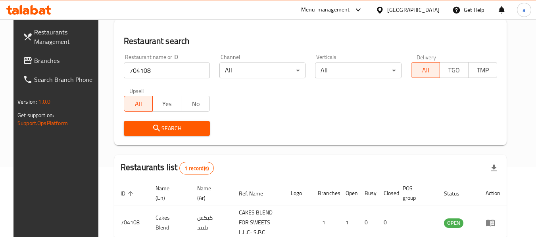
scroll to position [106, 0]
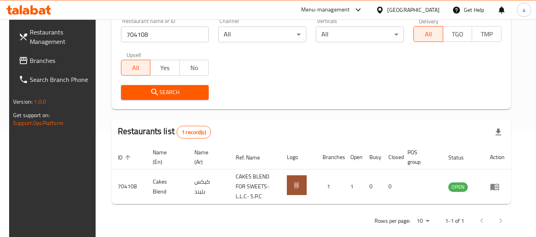
click at [30, 65] on span "Branches" at bounding box center [61, 61] width 63 height 10
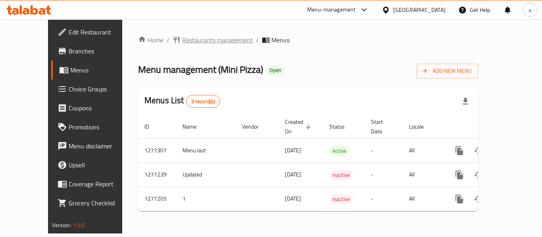
click at [182, 38] on span "Restaurants management" at bounding box center [217, 40] width 71 height 10
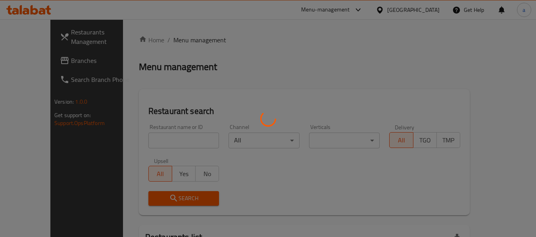
click at [138, 144] on div at bounding box center [268, 118] width 536 height 237
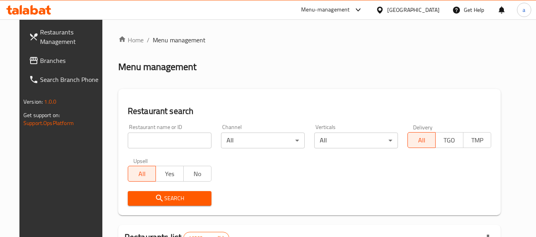
click at [138, 144] on input "search" at bounding box center [170, 141] width 84 height 16
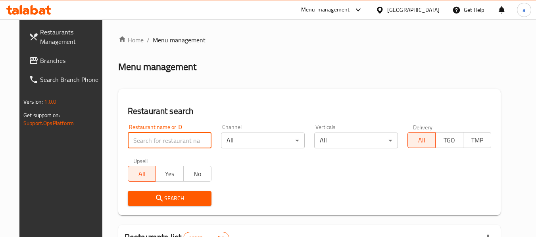
paste input "692350"
type input "692350"
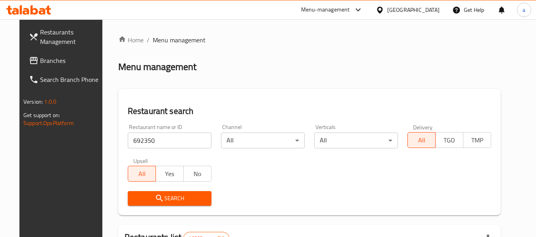
click at [145, 195] on span "Search" at bounding box center [169, 199] width 71 height 10
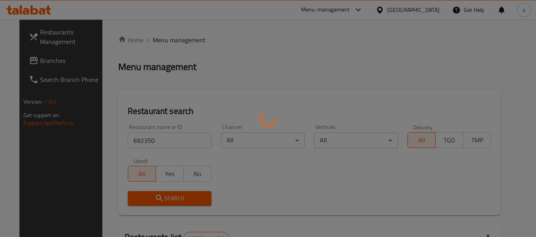
scroll to position [109, 0]
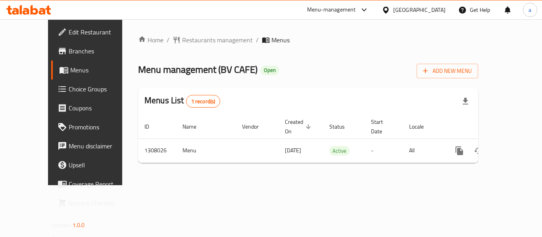
click at [185, 47] on div "Home / Restaurants management / Menus Menu management ( BV CAFE ) Open Add New …" at bounding box center [308, 102] width 340 height 134
click at [191, 41] on span "Restaurants management" at bounding box center [217, 40] width 71 height 10
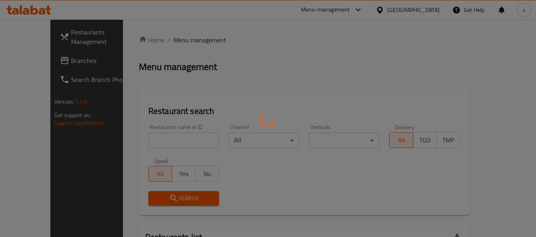
click at [150, 149] on div at bounding box center [268, 118] width 536 height 237
click at [155, 140] on div at bounding box center [268, 118] width 536 height 237
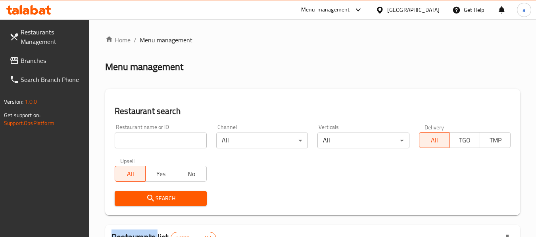
click at [155, 140] on div at bounding box center [268, 118] width 536 height 237
click at [155, 140] on input "search" at bounding box center [161, 141] width 92 height 16
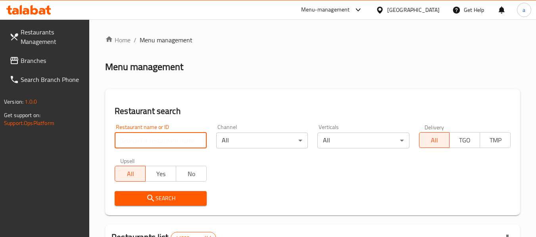
paste input "704671"
type input "704671"
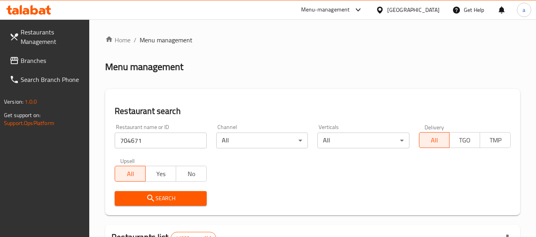
click at [148, 194] on icon "submit" at bounding box center [151, 199] width 10 height 10
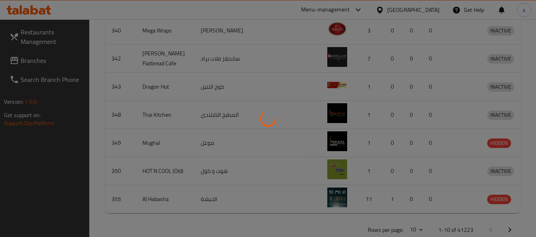
scroll to position [109, 0]
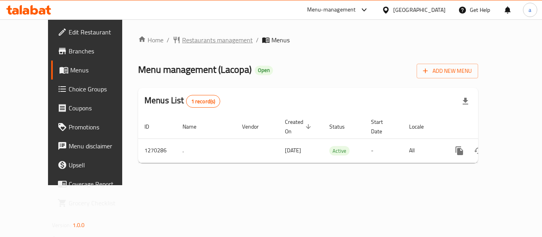
click at [196, 37] on span "Restaurants management" at bounding box center [217, 40] width 71 height 10
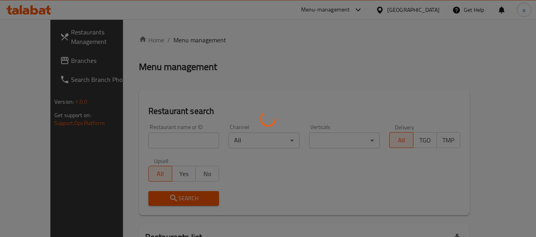
click at [160, 134] on div at bounding box center [268, 118] width 536 height 237
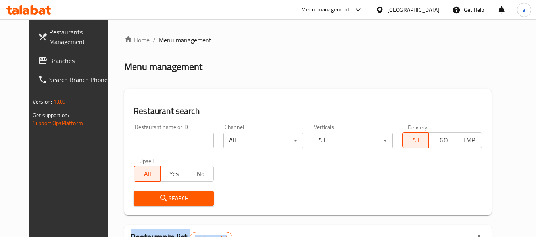
click at [160, 134] on div at bounding box center [268, 118] width 536 height 237
click at [157, 130] on div "Restaurant name or ID Restaurant name or ID" at bounding box center [174, 136] width 80 height 24
click at [158, 138] on input "search" at bounding box center [174, 141] width 80 height 16
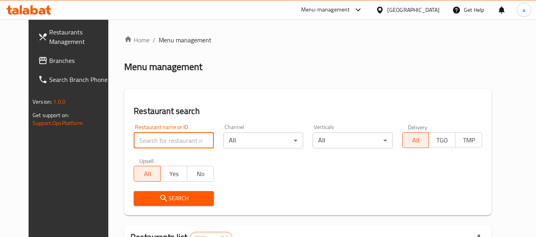
click at [158, 138] on input "search" at bounding box center [174, 141] width 80 height 16
paste input "689112"
type input "689112"
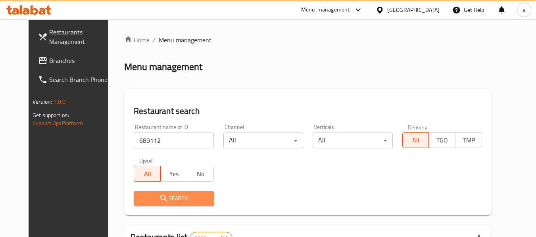
click at [159, 195] on icon "submit" at bounding box center [164, 199] width 10 height 10
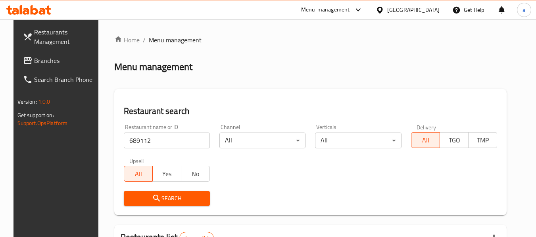
drag, startPoint x: 21, startPoint y: 64, endPoint x: 2, endPoint y: 65, distance: 19.1
click at [34, 64] on span "Branches" at bounding box center [65, 61] width 63 height 10
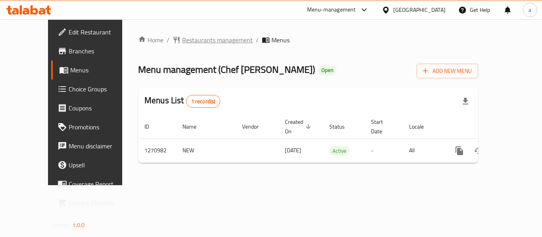
click at [199, 40] on span "Restaurants management" at bounding box center [217, 40] width 71 height 10
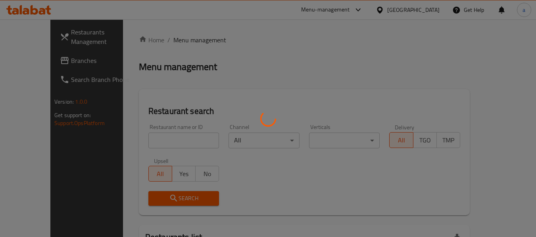
click at [168, 142] on div at bounding box center [268, 118] width 536 height 237
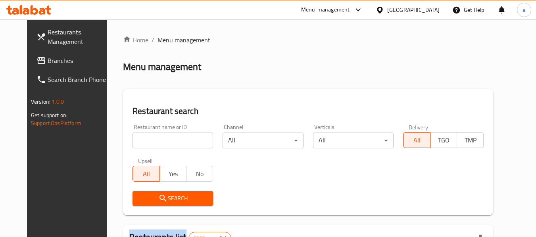
click at [168, 142] on div at bounding box center [268, 118] width 536 height 237
click at [168, 142] on input "search" at bounding box center [172, 141] width 80 height 16
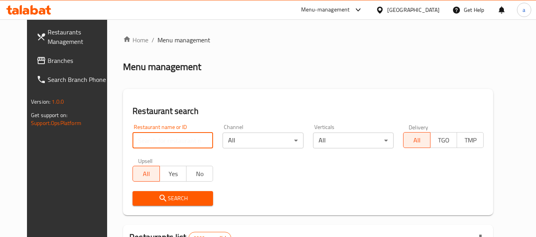
paste input "689462"
type input "689462"
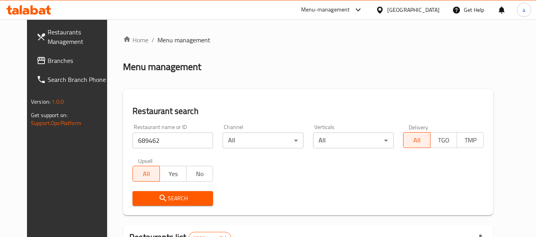
click at [159, 195] on icon "submit" at bounding box center [162, 198] width 7 height 7
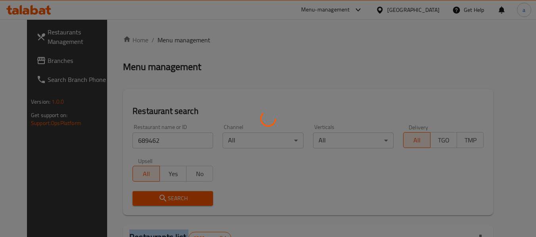
click at [150, 195] on div at bounding box center [268, 118] width 536 height 237
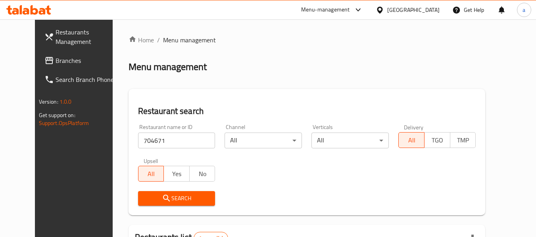
scroll to position [109, 0]
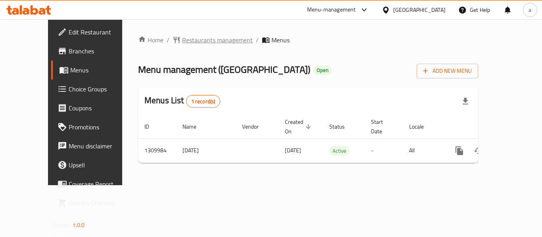
click at [182, 44] on span "Restaurants management" at bounding box center [217, 40] width 71 height 10
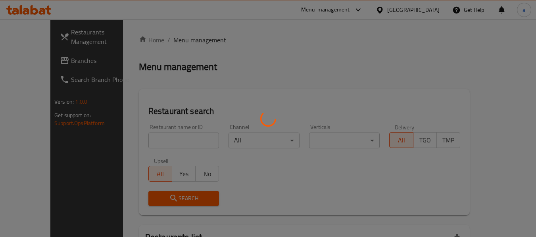
click at [163, 142] on div at bounding box center [268, 118] width 536 height 237
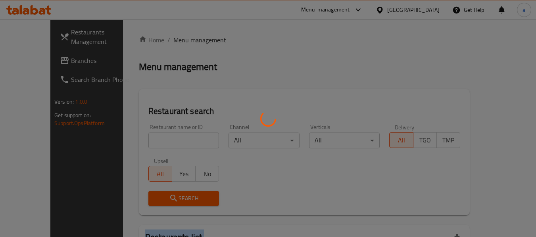
click at [163, 142] on div at bounding box center [268, 118] width 536 height 237
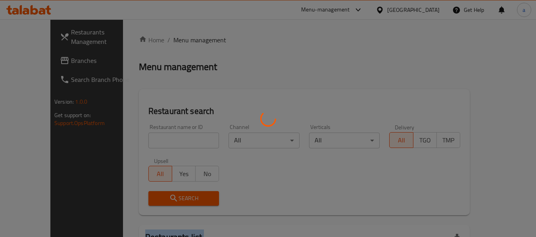
click at [163, 142] on div at bounding box center [268, 118] width 536 height 237
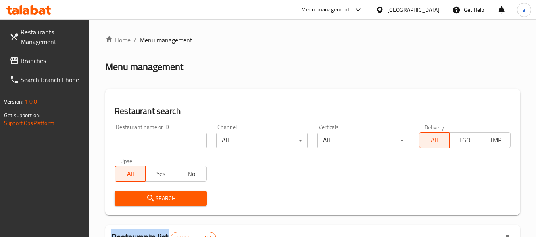
click at [163, 142] on input "search" at bounding box center [161, 141] width 92 height 16
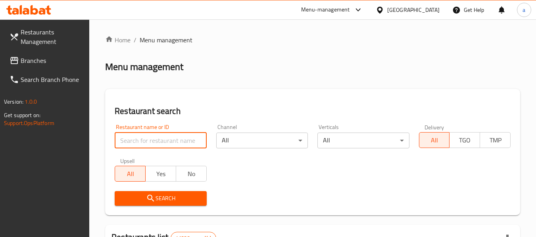
paste input "705297"
type input "705297"
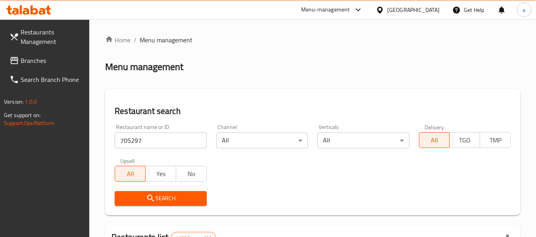
click at [152, 192] on button "Search" at bounding box center [161, 198] width 92 height 15
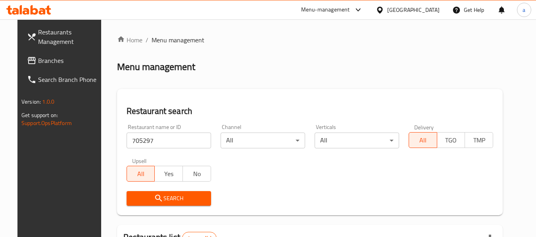
drag, startPoint x: 13, startPoint y: 54, endPoint x: 0, endPoint y: 59, distance: 13.8
click at [21, 55] on link "Branches" at bounding box center [64, 60] width 86 height 19
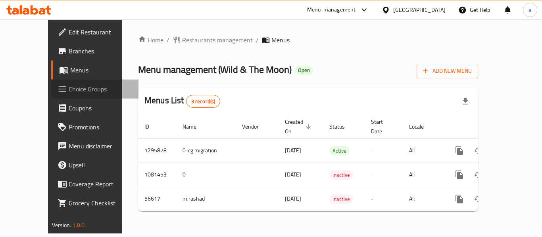
click at [69, 86] on span "Choice Groups" at bounding box center [100, 89] width 63 height 10
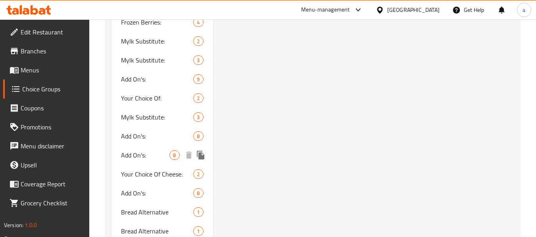
scroll to position [1225, 0]
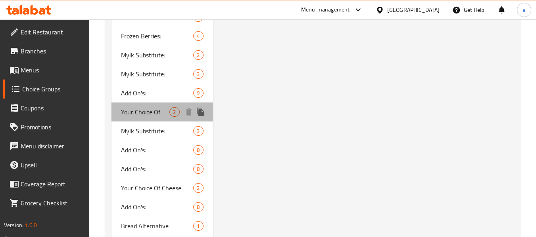
click at [128, 119] on div "Your Choice Of: 2" at bounding box center [161, 112] width 101 height 19
type input "Your Choice Of:"
type input "إختيارك من:"
type input "0"
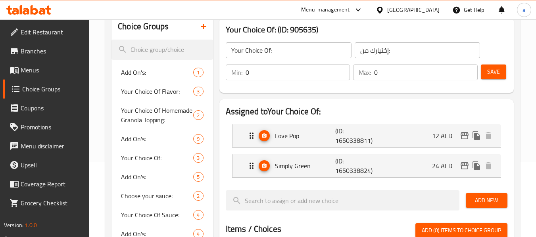
scroll to position [36, 0]
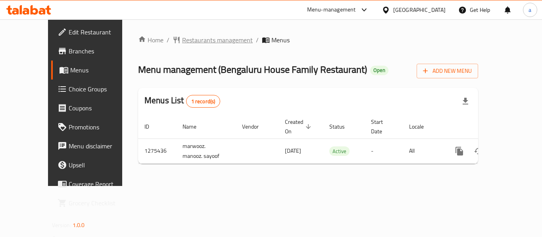
click at [189, 38] on span "Restaurants management" at bounding box center [217, 40] width 71 height 10
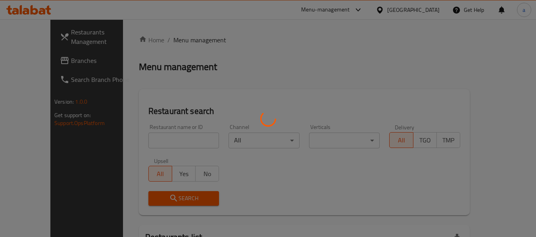
click at [153, 138] on div at bounding box center [268, 118] width 536 height 237
click at [154, 140] on div at bounding box center [268, 118] width 536 height 237
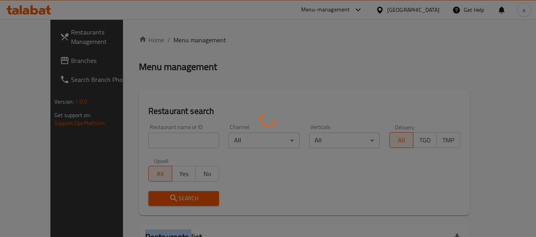
click at [154, 140] on div at bounding box center [268, 118] width 536 height 237
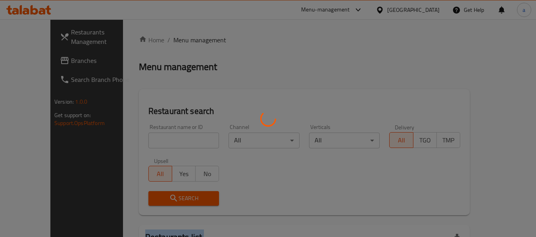
click at [154, 140] on div at bounding box center [268, 118] width 536 height 237
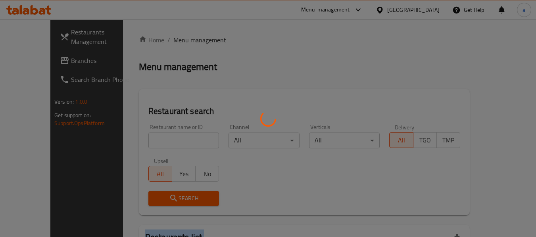
click at [154, 140] on div at bounding box center [268, 118] width 536 height 237
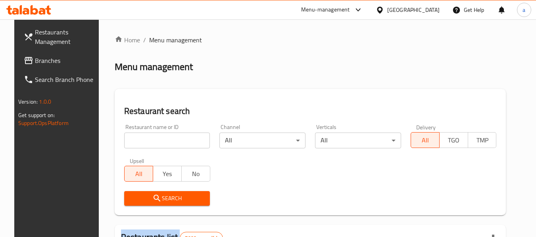
click at [154, 140] on div at bounding box center [268, 118] width 536 height 237
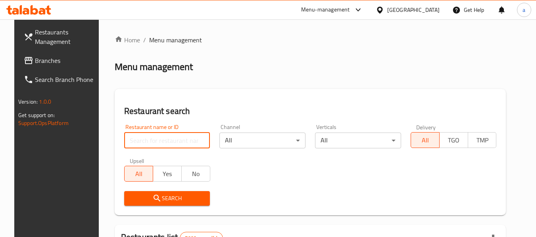
click at [154, 140] on input "search" at bounding box center [167, 141] width 86 height 16
paste input "691545"
type input "691545"
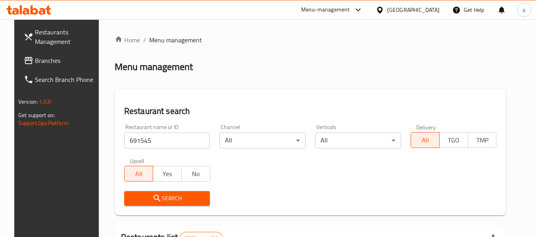
click at [140, 198] on span "Search" at bounding box center [166, 199] width 73 height 10
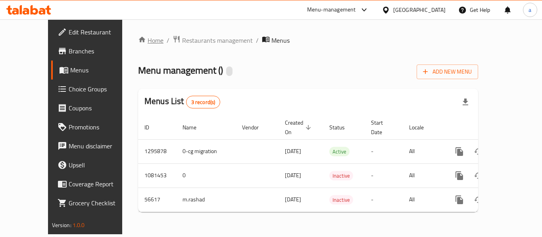
click at [138, 40] on link "Home" at bounding box center [150, 41] width 25 height 10
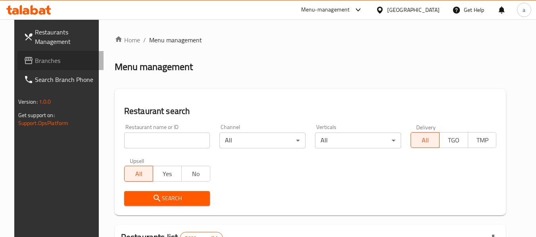
click at [42, 62] on span "Branches" at bounding box center [66, 61] width 63 height 10
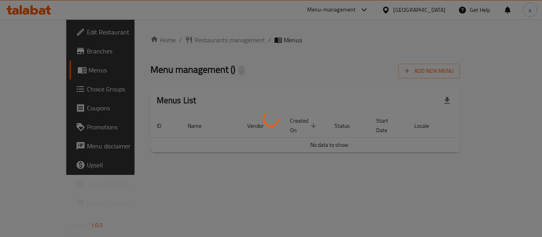
click at [178, 45] on div at bounding box center [271, 118] width 542 height 237
click at [179, 45] on div at bounding box center [271, 118] width 542 height 237
click at [182, 42] on div at bounding box center [271, 118] width 542 height 237
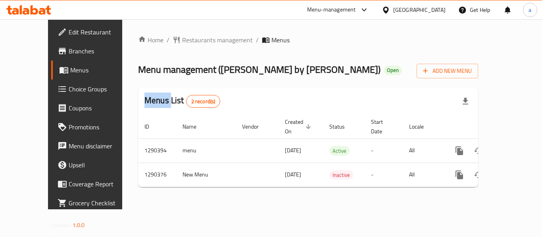
click at [183, 42] on div "Home / Restaurants management / Menus Menu management ( Hola brownie by [PERSON…" at bounding box center [308, 114] width 340 height 159
click at [183, 42] on span "Restaurants management" at bounding box center [217, 40] width 71 height 10
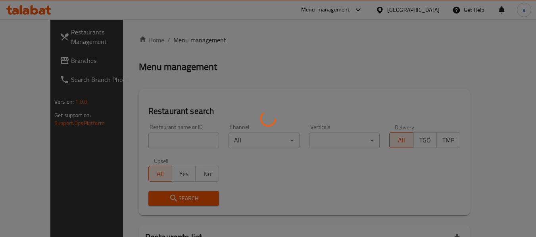
click at [183, 42] on div at bounding box center [268, 118] width 536 height 237
click at [159, 140] on div at bounding box center [268, 118] width 536 height 237
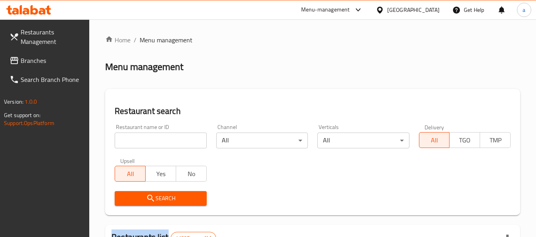
click at [159, 140] on div at bounding box center [268, 118] width 536 height 237
click at [159, 140] on input "search" at bounding box center [161, 141] width 92 height 16
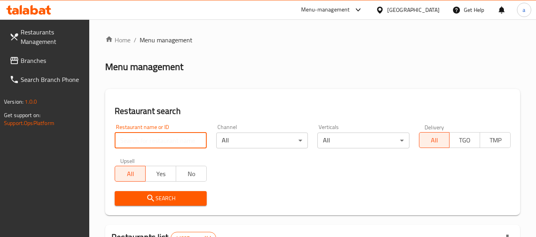
click at [159, 140] on input "search" at bounding box center [161, 141] width 92 height 16
paste input "697437"
type input "697437"
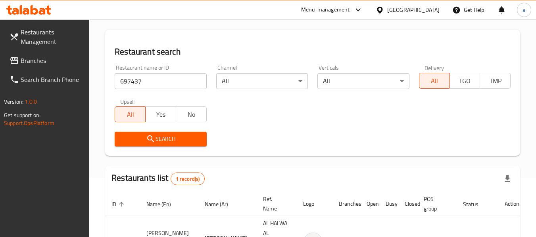
scroll to position [116, 0]
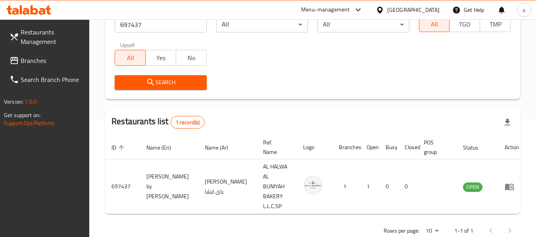
drag, startPoint x: 32, startPoint y: 58, endPoint x: 8, endPoint y: 79, distance: 32.3
click at [32, 58] on span "Branches" at bounding box center [52, 61] width 63 height 10
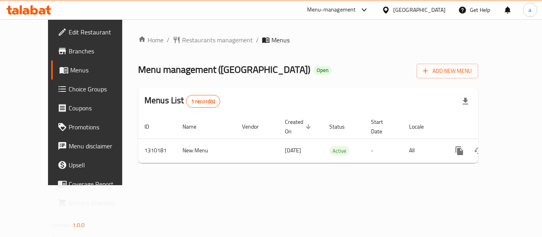
click at [182, 41] on span "Restaurants management" at bounding box center [217, 40] width 71 height 10
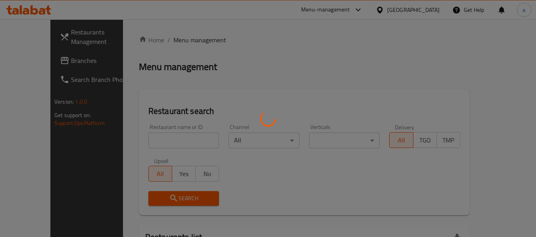
click at [174, 41] on div at bounding box center [268, 118] width 536 height 237
click at [136, 140] on div at bounding box center [268, 118] width 536 height 237
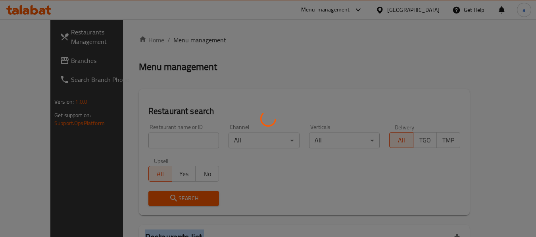
click at [136, 140] on div at bounding box center [268, 118] width 536 height 237
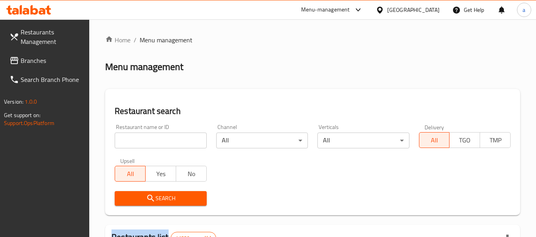
click at [136, 140] on div at bounding box center [268, 118] width 536 height 237
click at [136, 140] on input "search" at bounding box center [161, 141] width 92 height 16
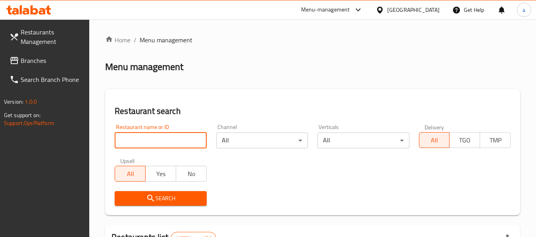
click at [136, 140] on input "search" at bounding box center [161, 141] width 92 height 16
click at [147, 142] on input "search" at bounding box center [161, 141] width 92 height 16
paste input "705275"
type input "705275"
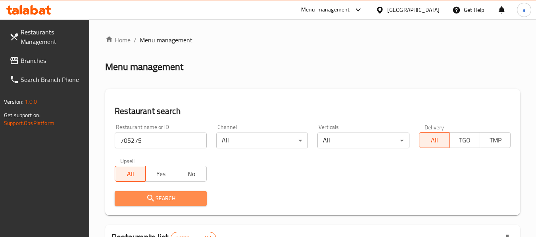
click at [141, 198] on span "Search" at bounding box center [160, 199] width 79 height 10
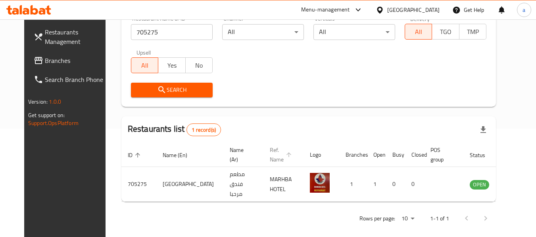
scroll to position [109, 0]
